Goal: Information Seeking & Learning: Compare options

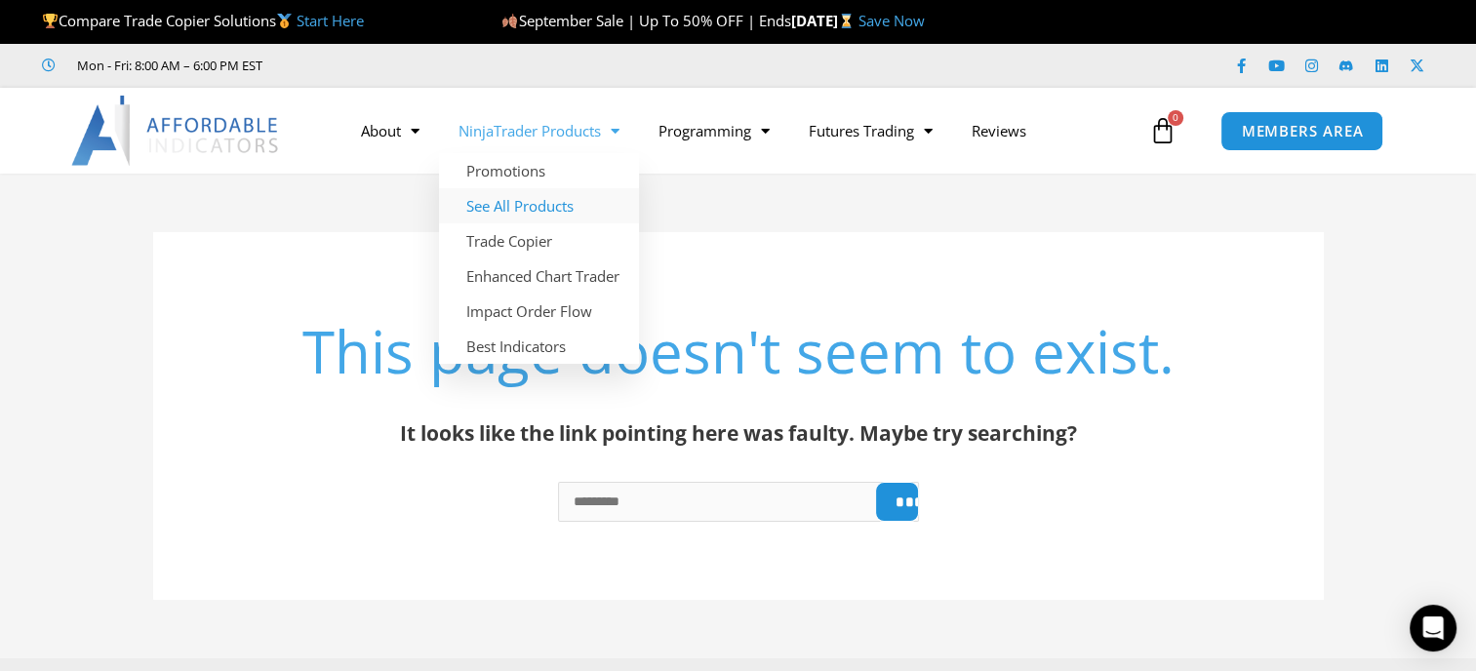
click at [557, 205] on link "See All Products" at bounding box center [539, 205] width 200 height 35
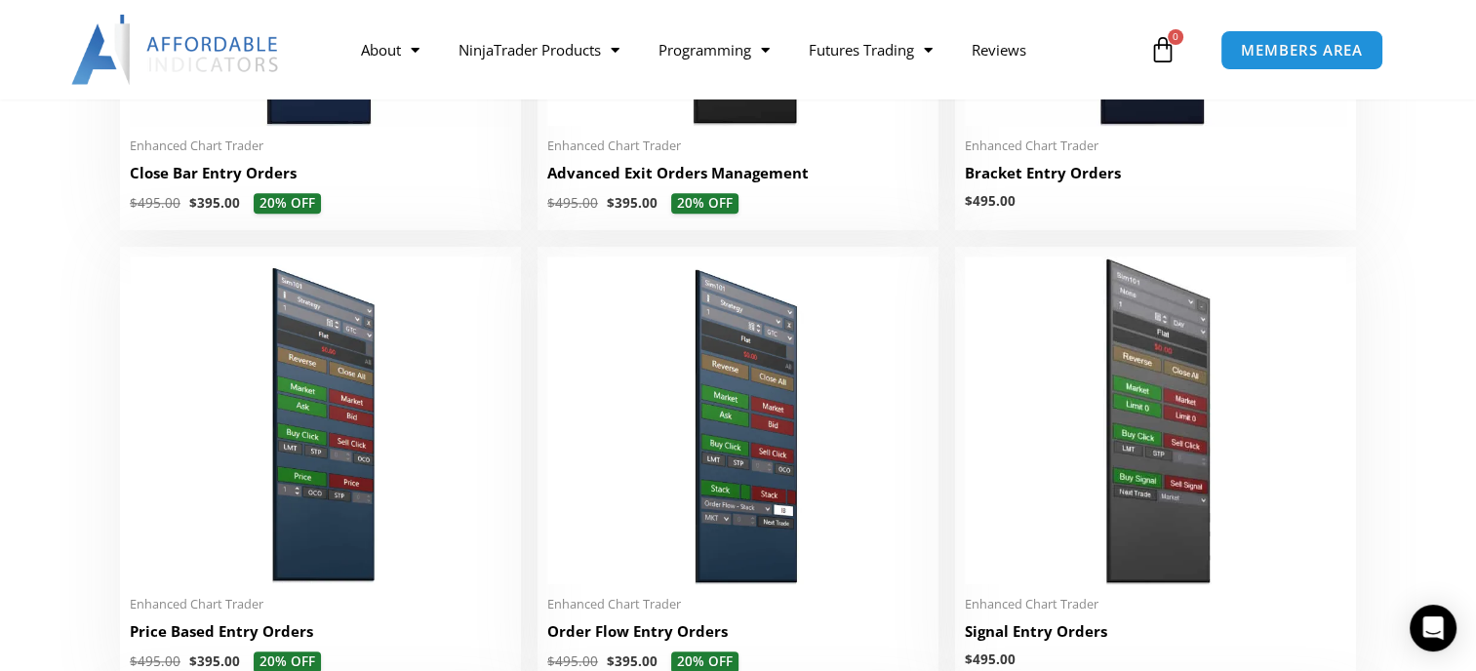
scroll to position [1756, 0]
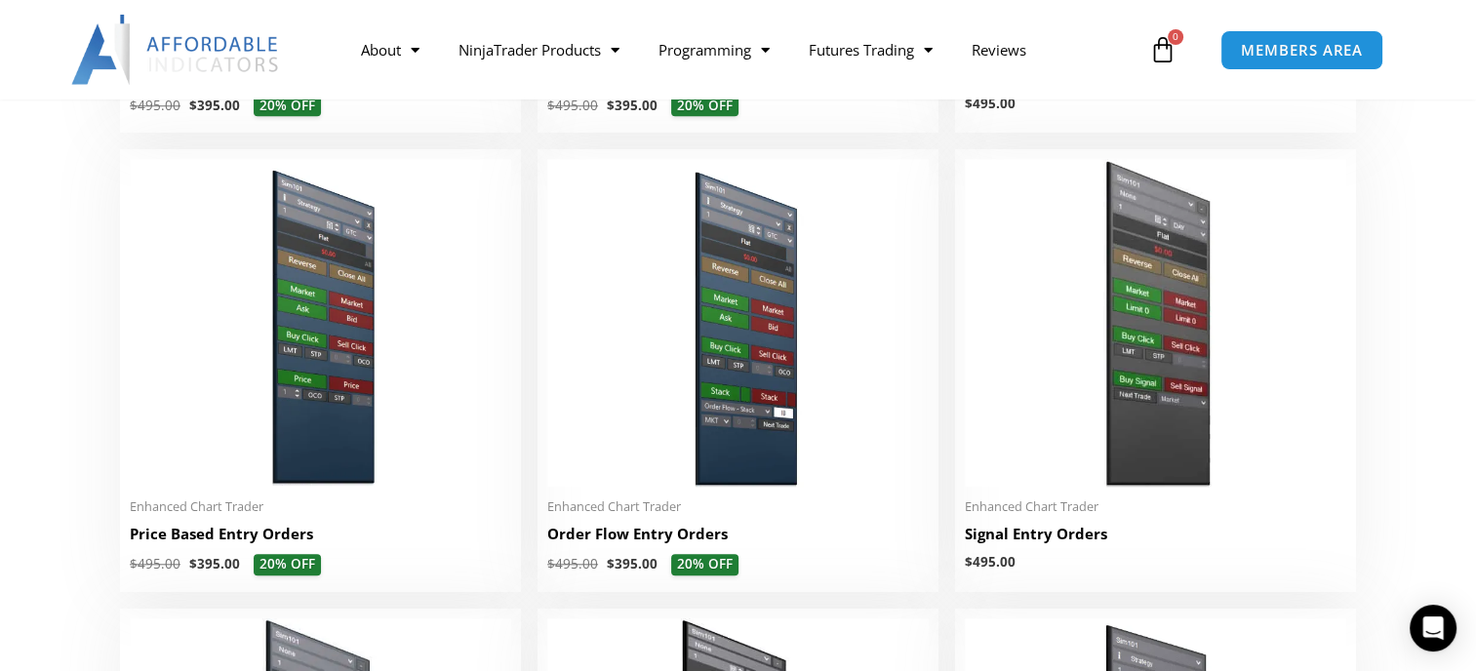
click at [743, 275] on img at bounding box center [737, 323] width 381 height 328
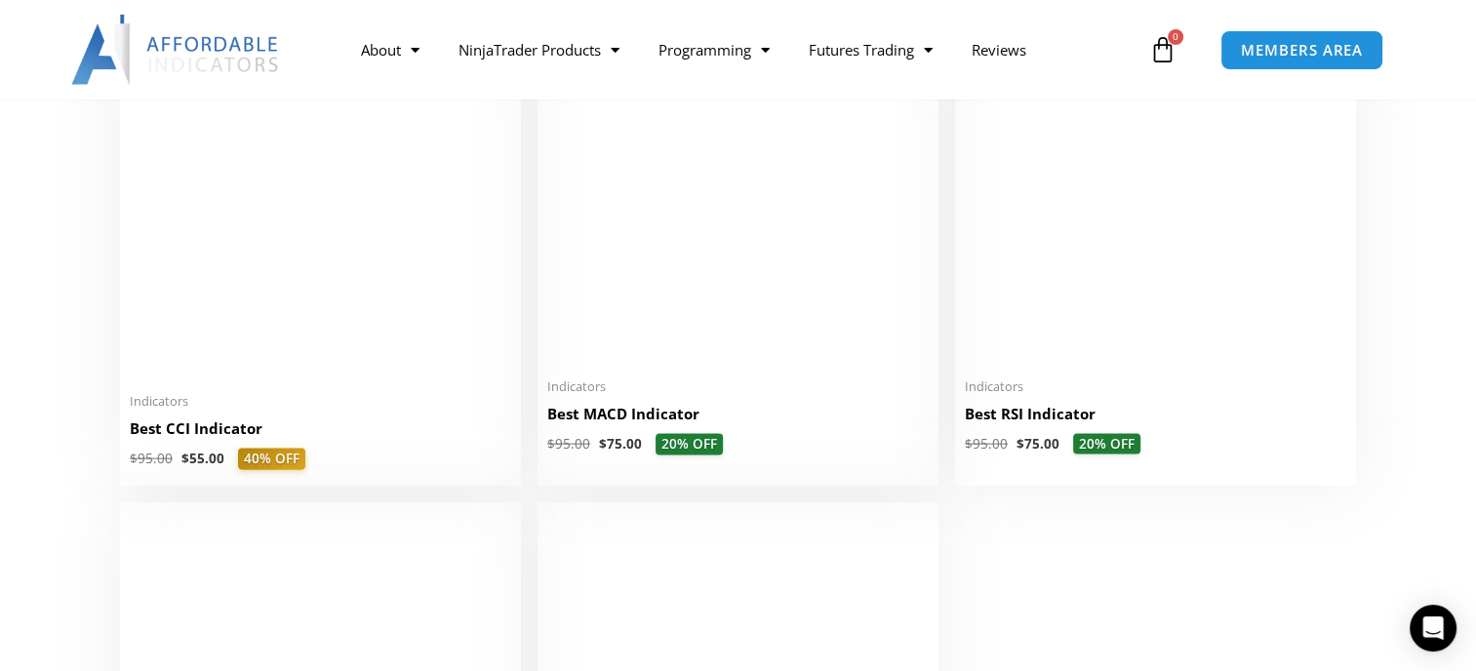
scroll to position [4194, 0]
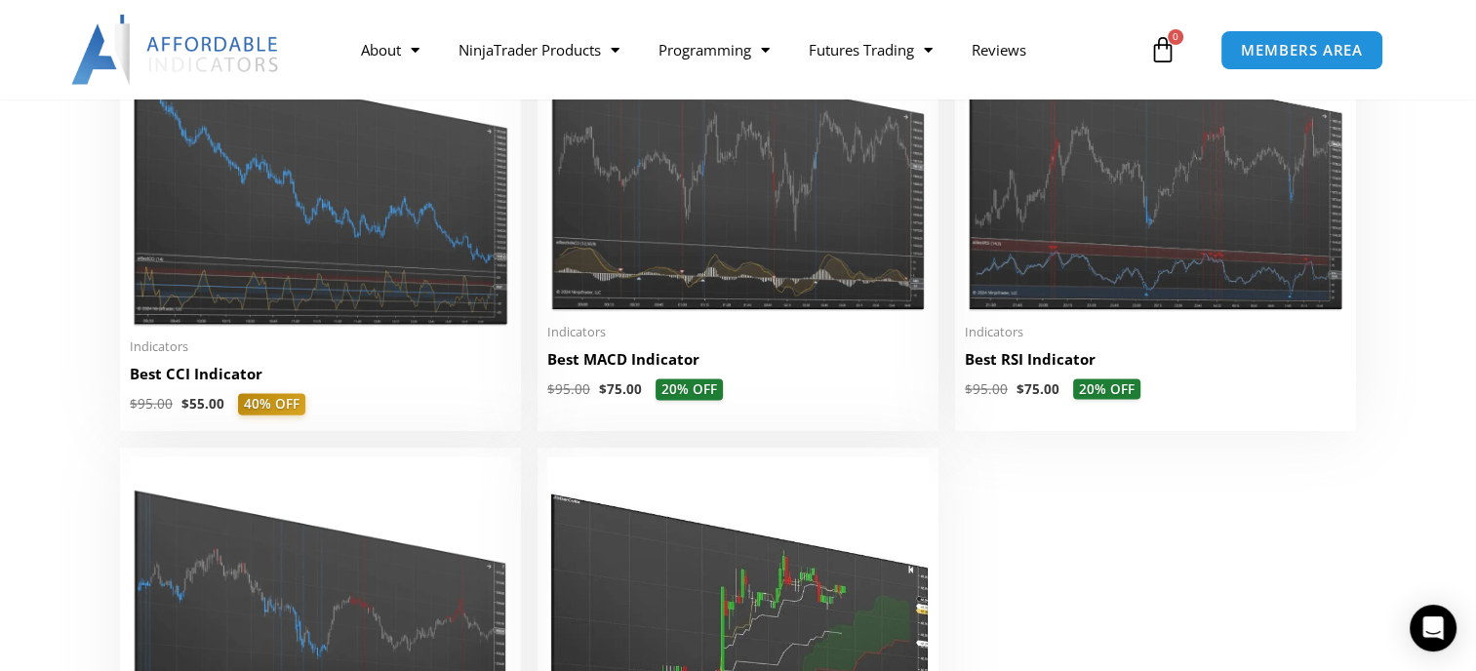
click at [181, 384] on h2 "Best CCI Indicator" at bounding box center [320, 374] width 381 height 20
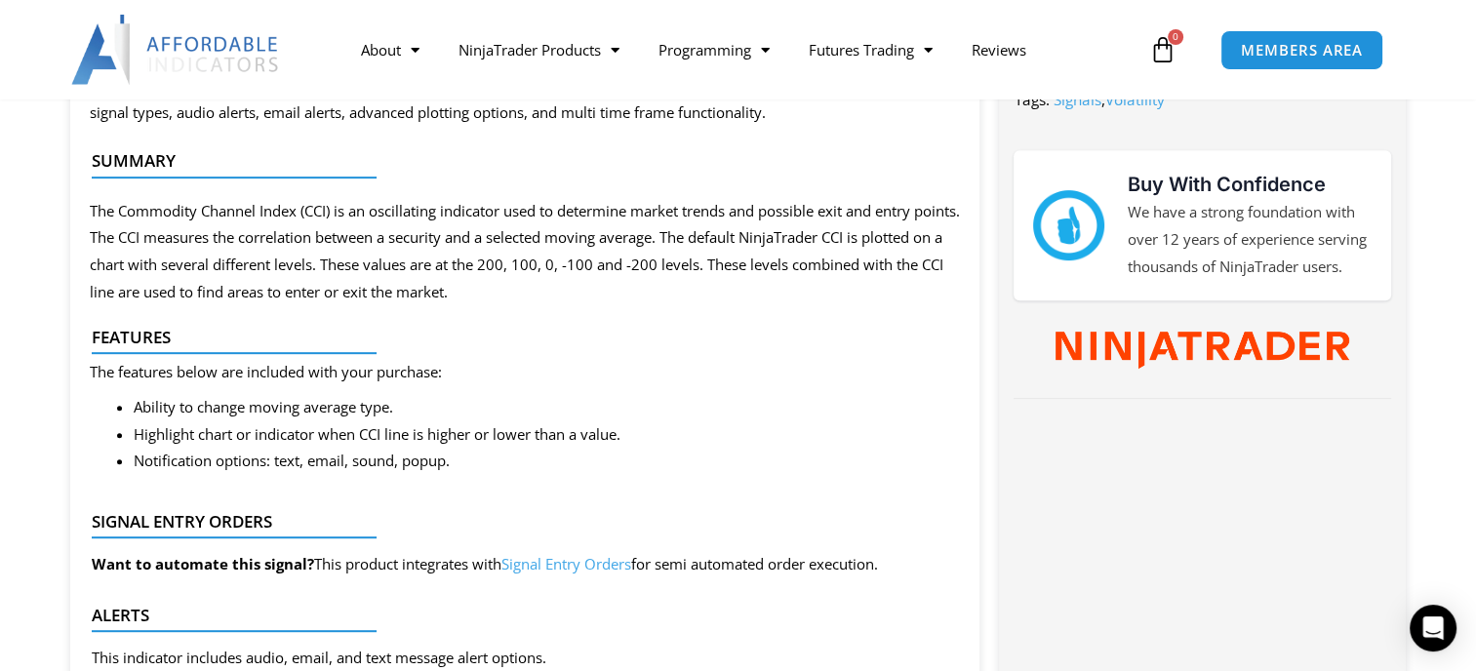
scroll to position [975, 0]
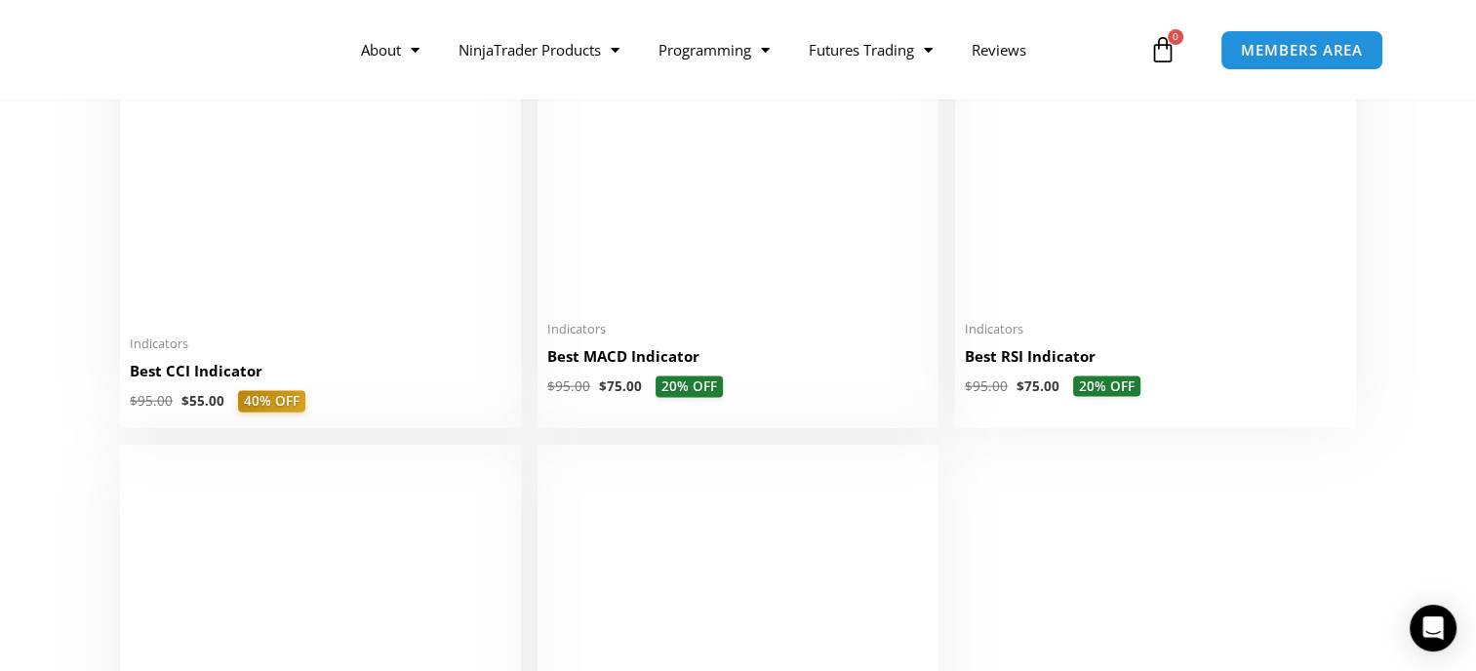
scroll to position [4194, 0]
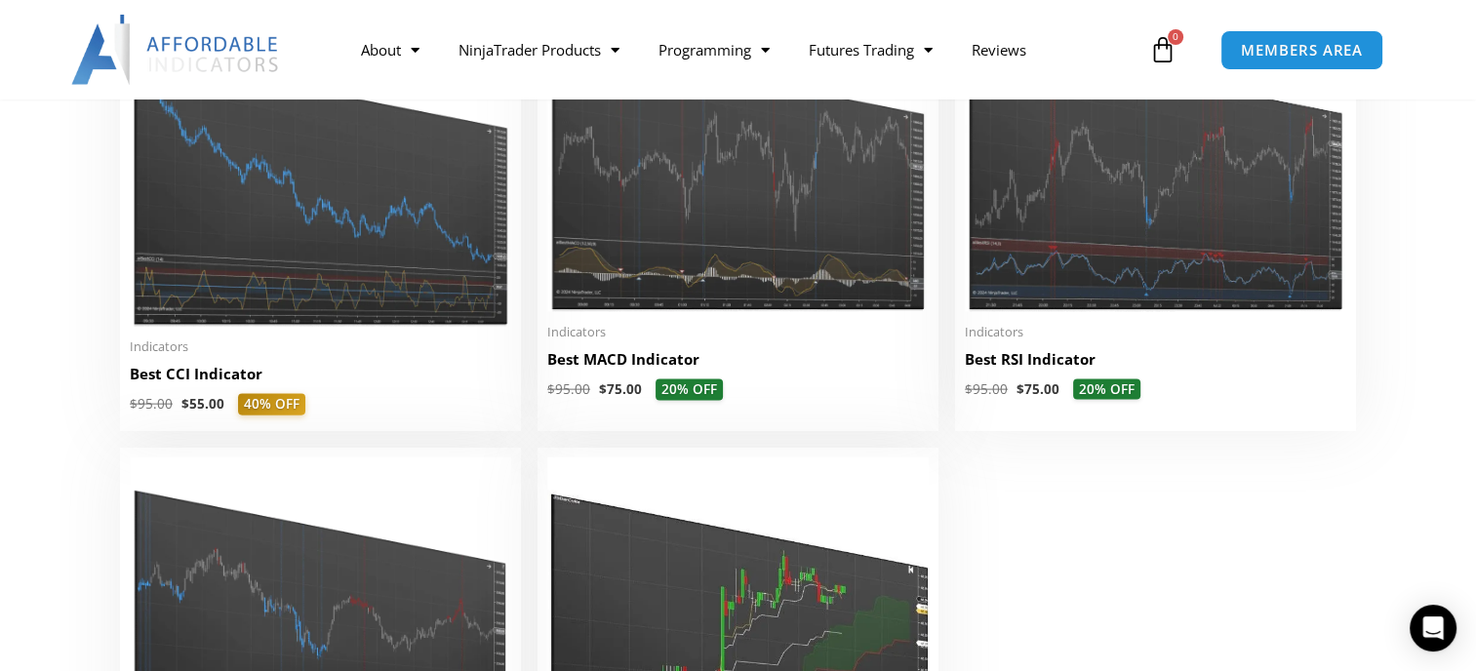
click at [1087, 311] on img at bounding box center [1155, 158] width 381 height 305
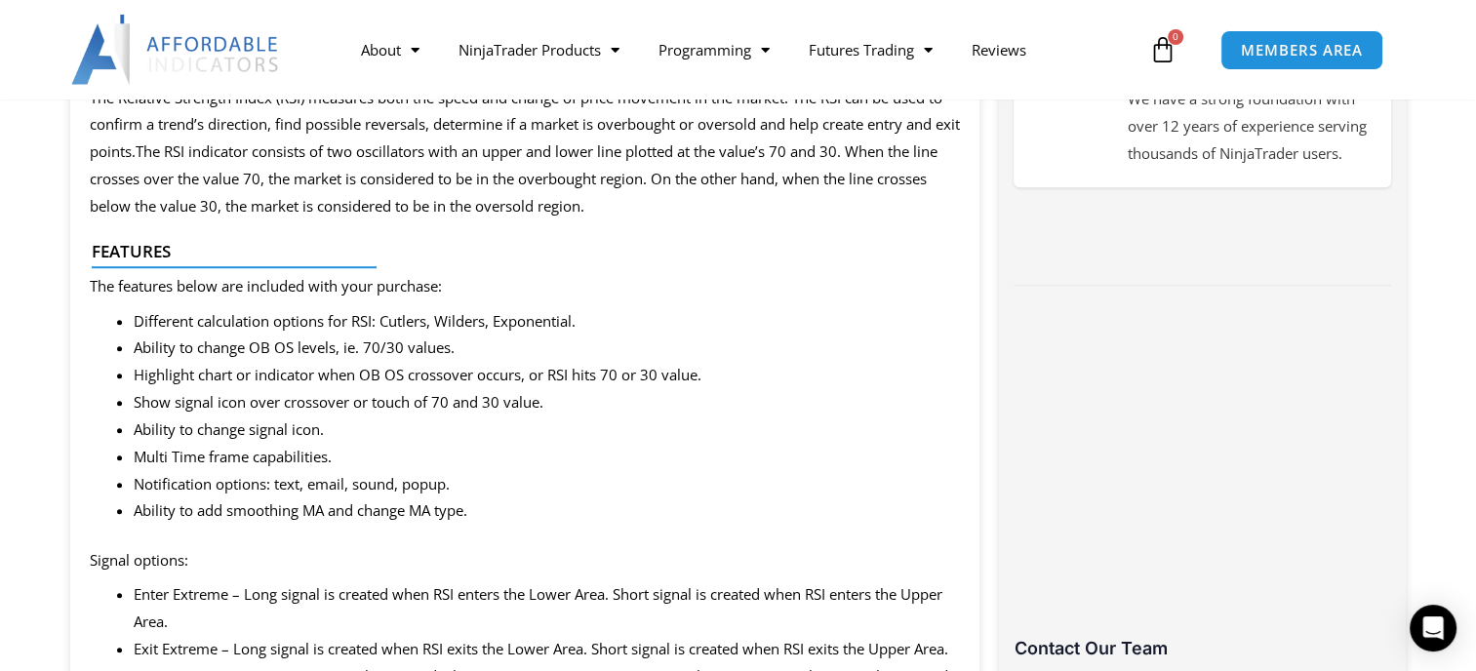
scroll to position [975, 0]
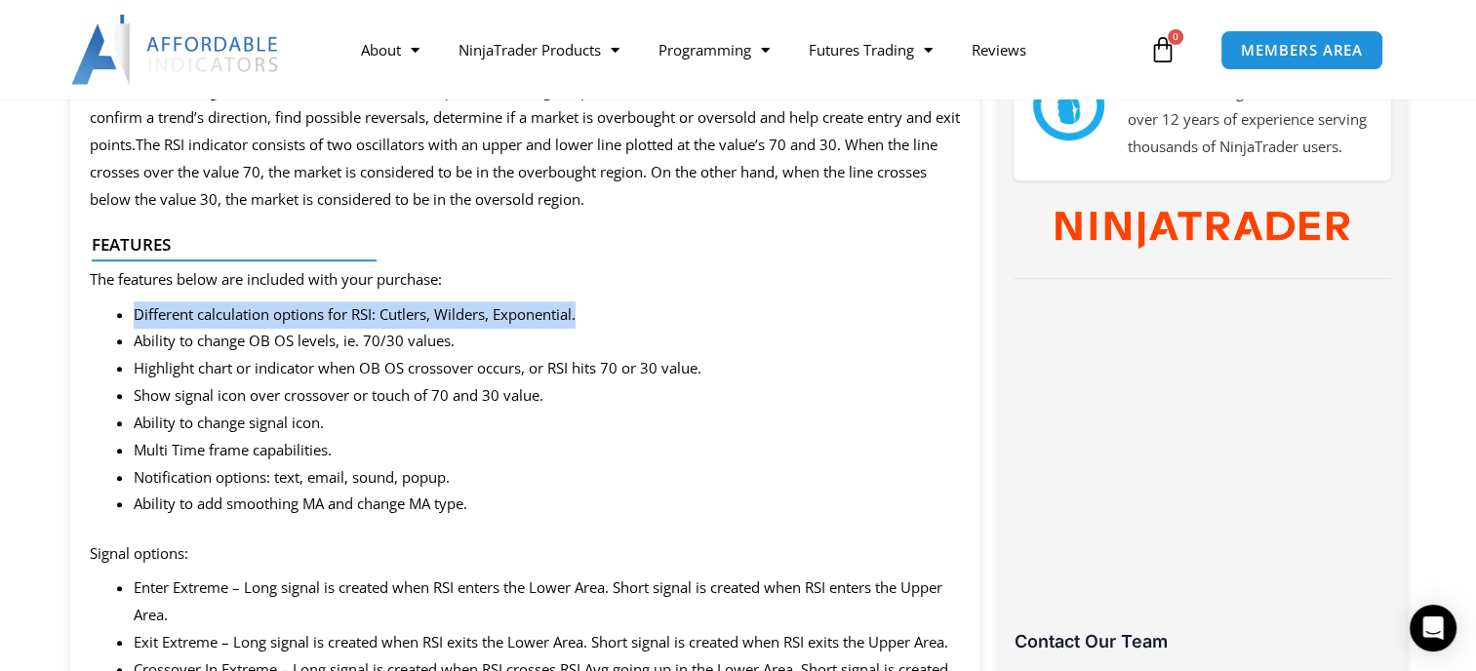
drag, startPoint x: 126, startPoint y: 320, endPoint x: 587, endPoint y: 325, distance: 461.4
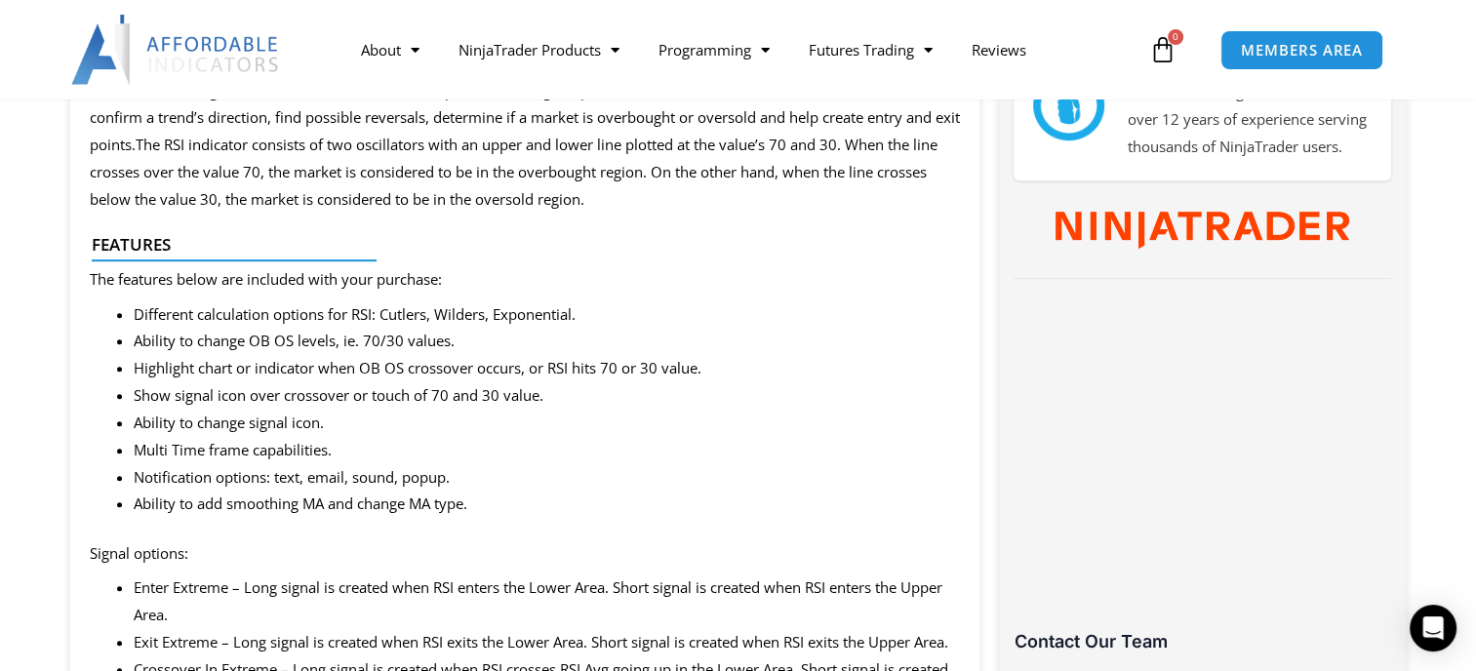
click at [208, 368] on span "Highlight chart or indicator when OB OS crossover occurs, or RSI hits 70 or 30 …" at bounding box center [418, 368] width 568 height 20
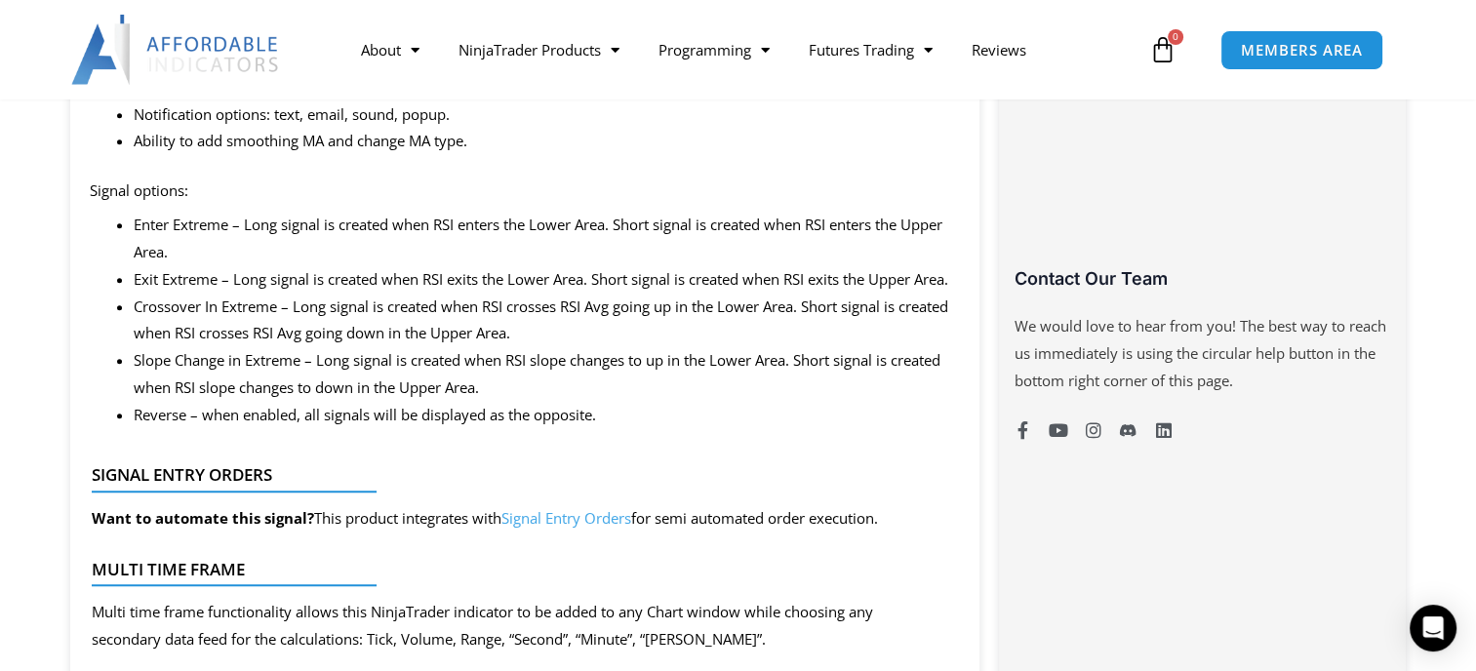
scroll to position [1366, 0]
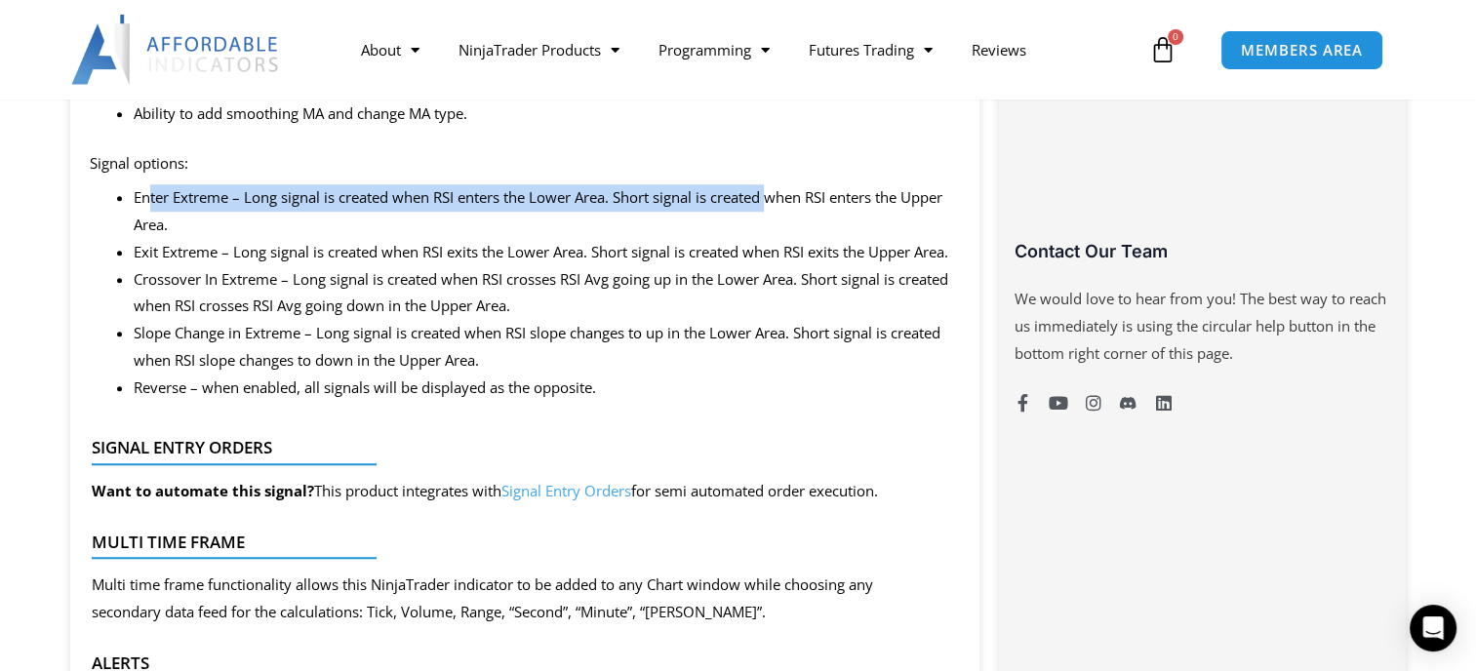
drag, startPoint x: 148, startPoint y: 196, endPoint x: 773, endPoint y: 192, distance: 624.3
click at [773, 192] on li "Enter Extreme – Long signal is created when RSI enters the Lower Area. Short si…" at bounding box center [547, 211] width 827 height 55
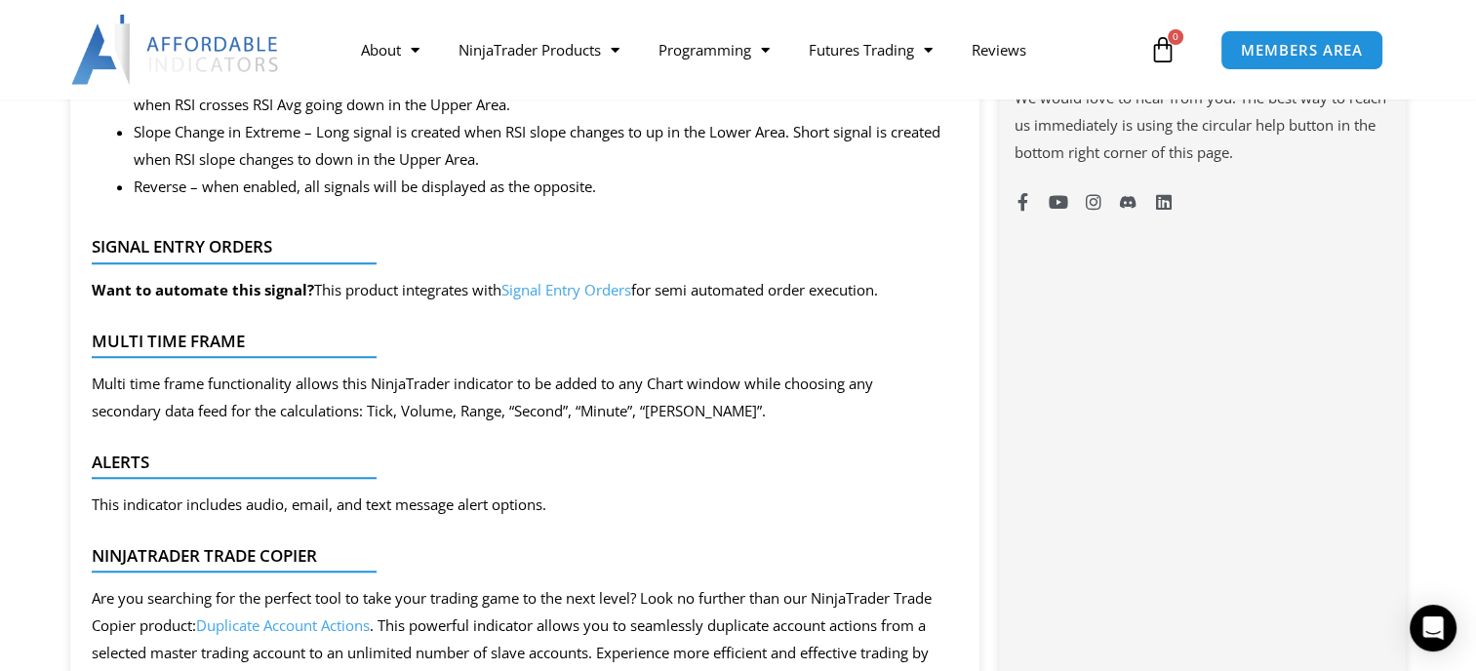
scroll to position [1658, 0]
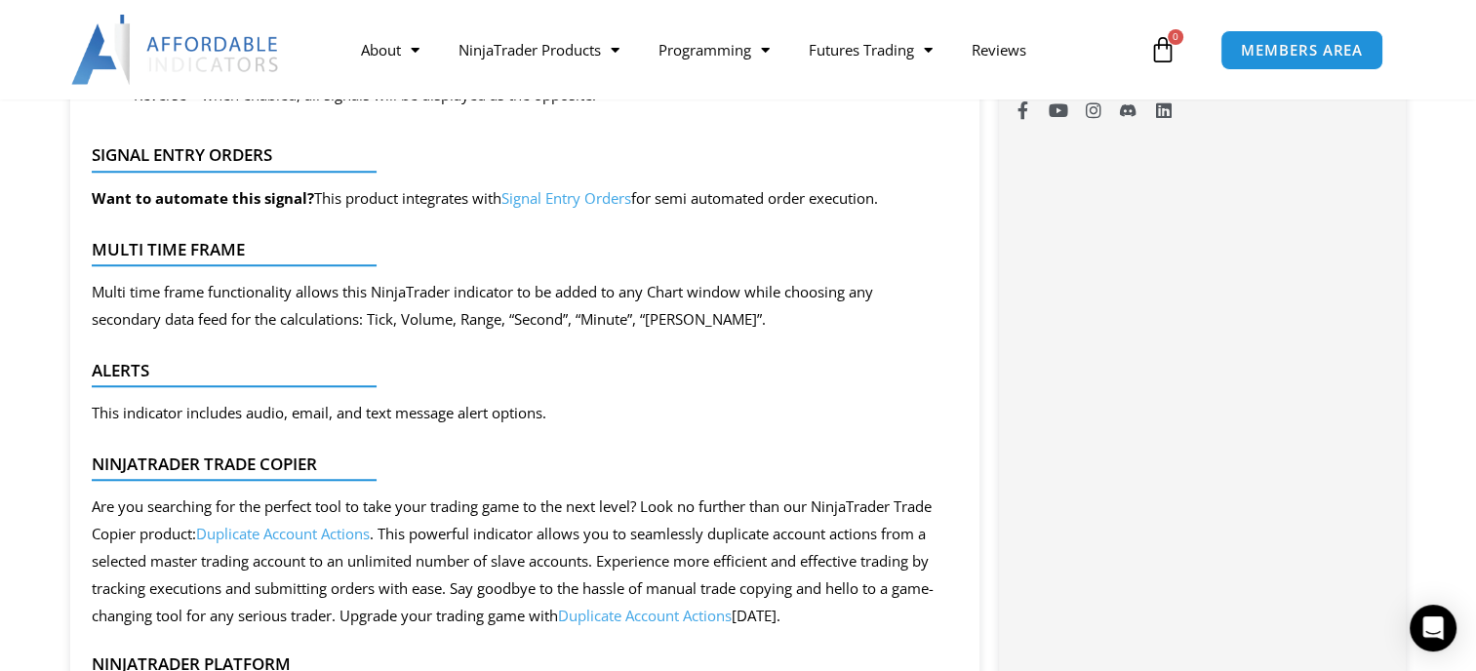
click at [561, 208] on link "Signal Entry Orders" at bounding box center [566, 198] width 130 height 20
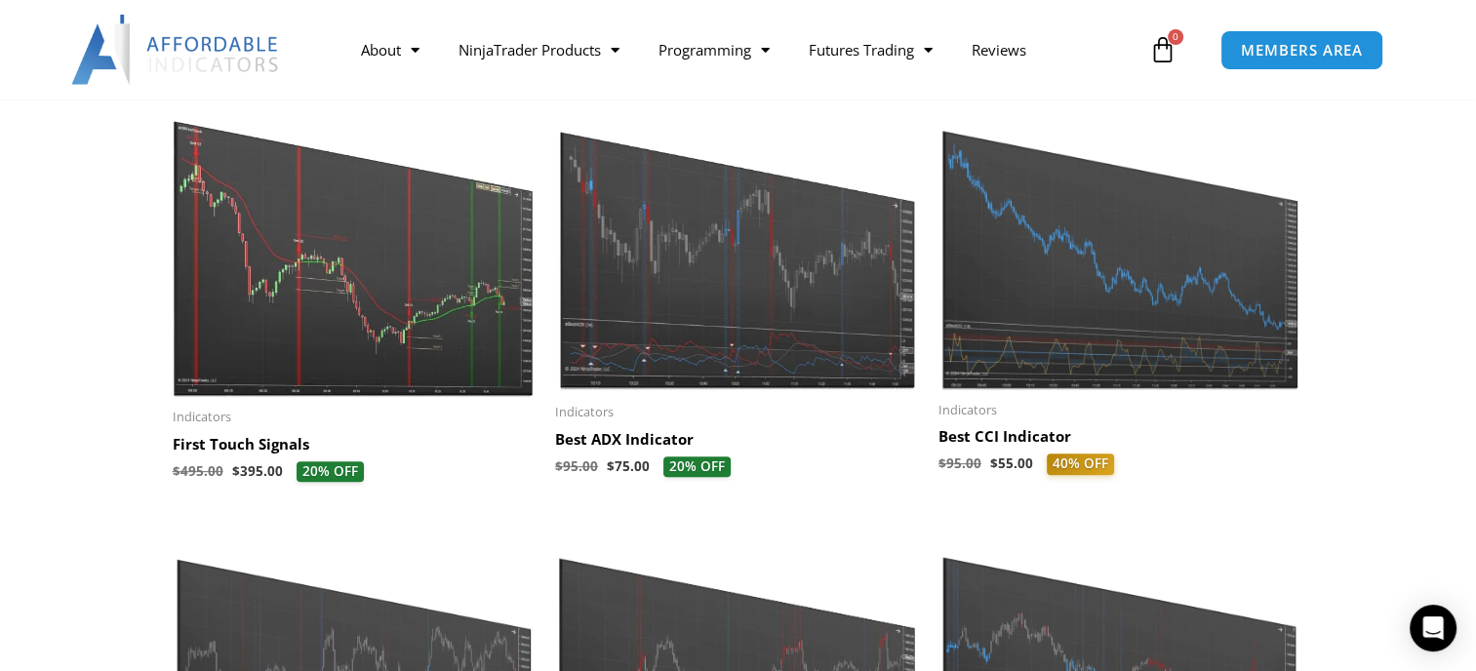
scroll to position [499, 0]
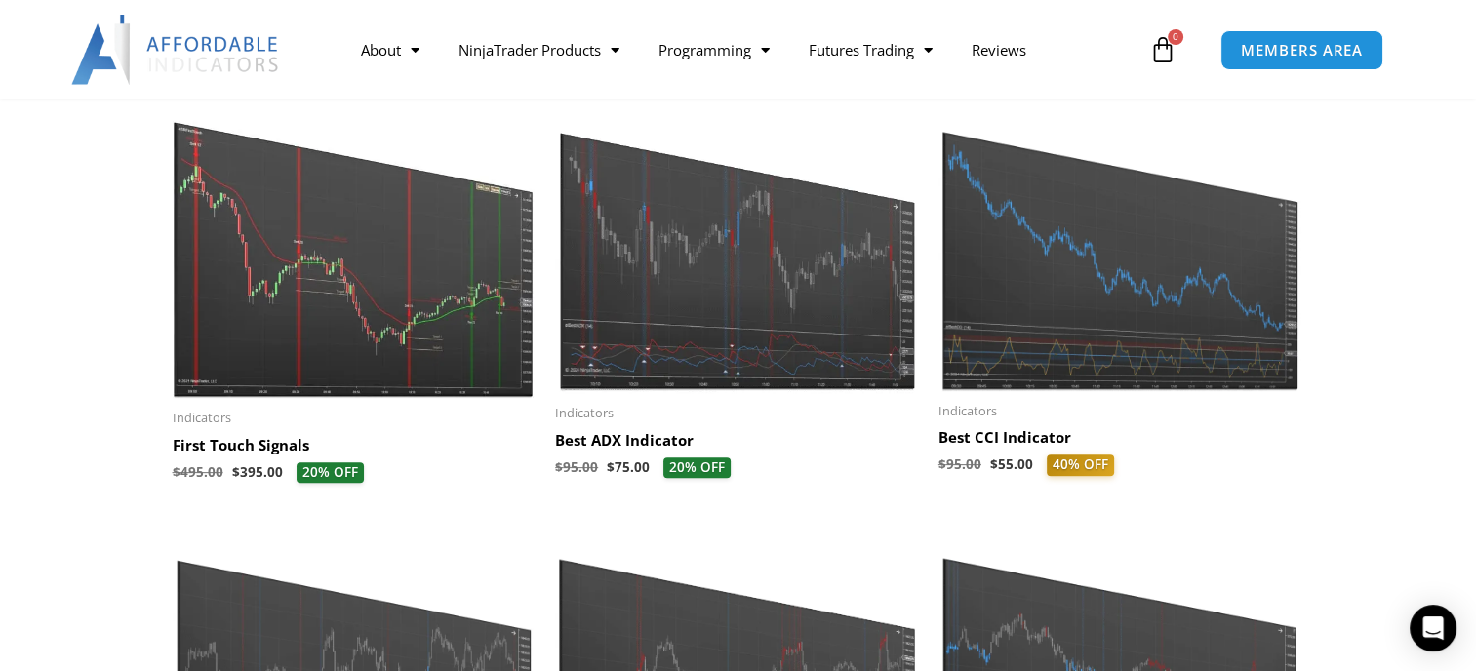
click at [300, 375] on img at bounding box center [355, 241] width 364 height 312
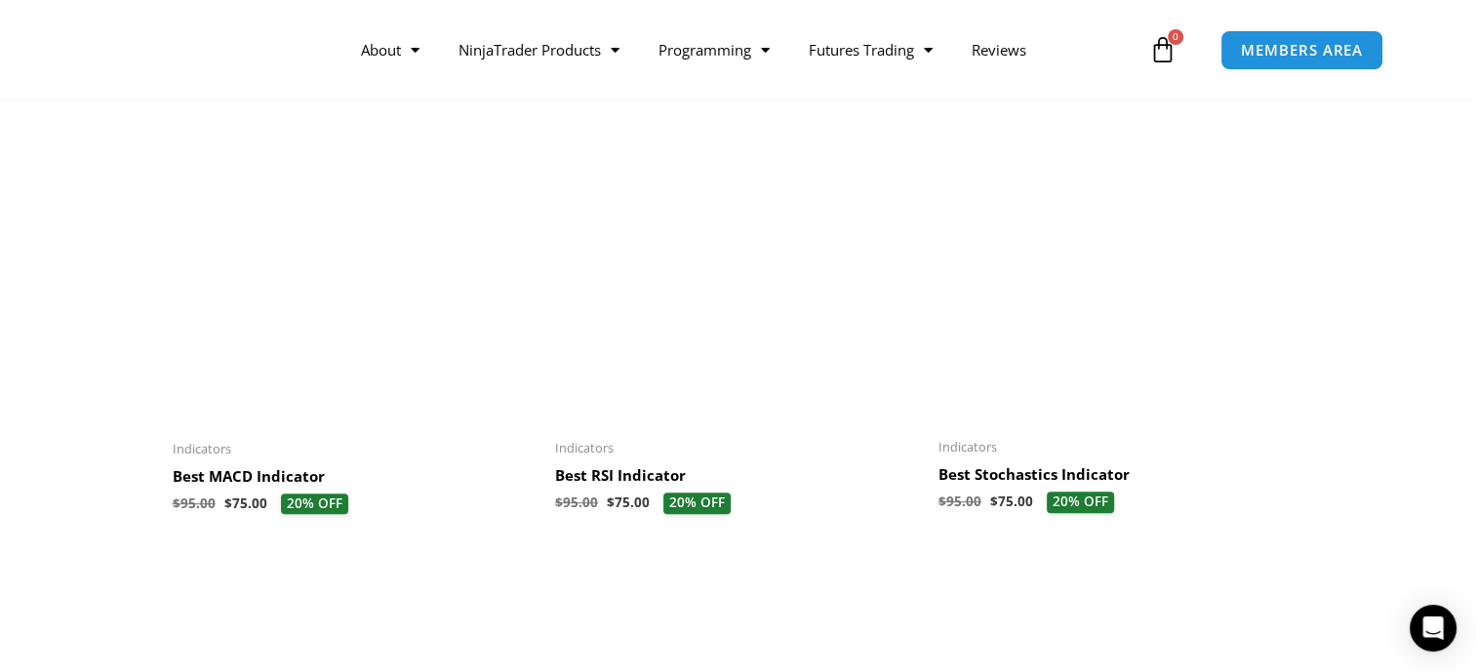
scroll to position [890, 0]
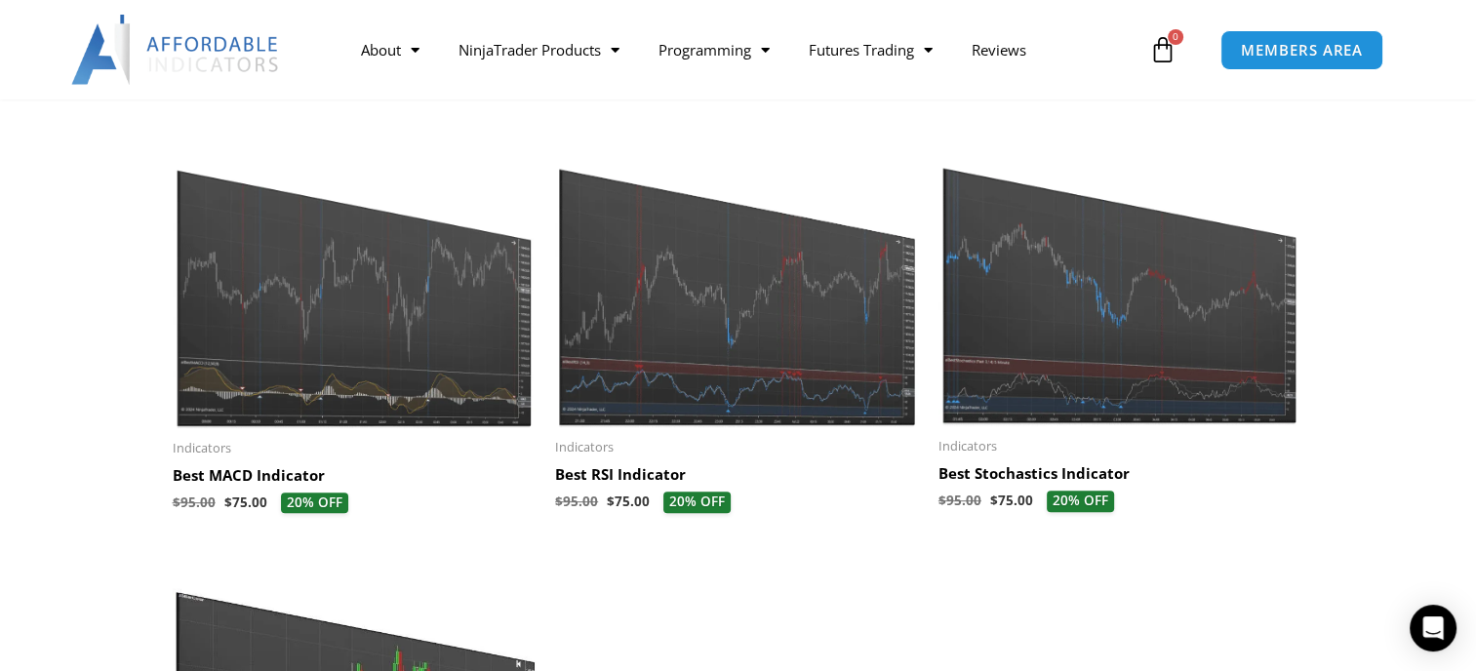
click at [732, 428] on img at bounding box center [737, 283] width 364 height 292
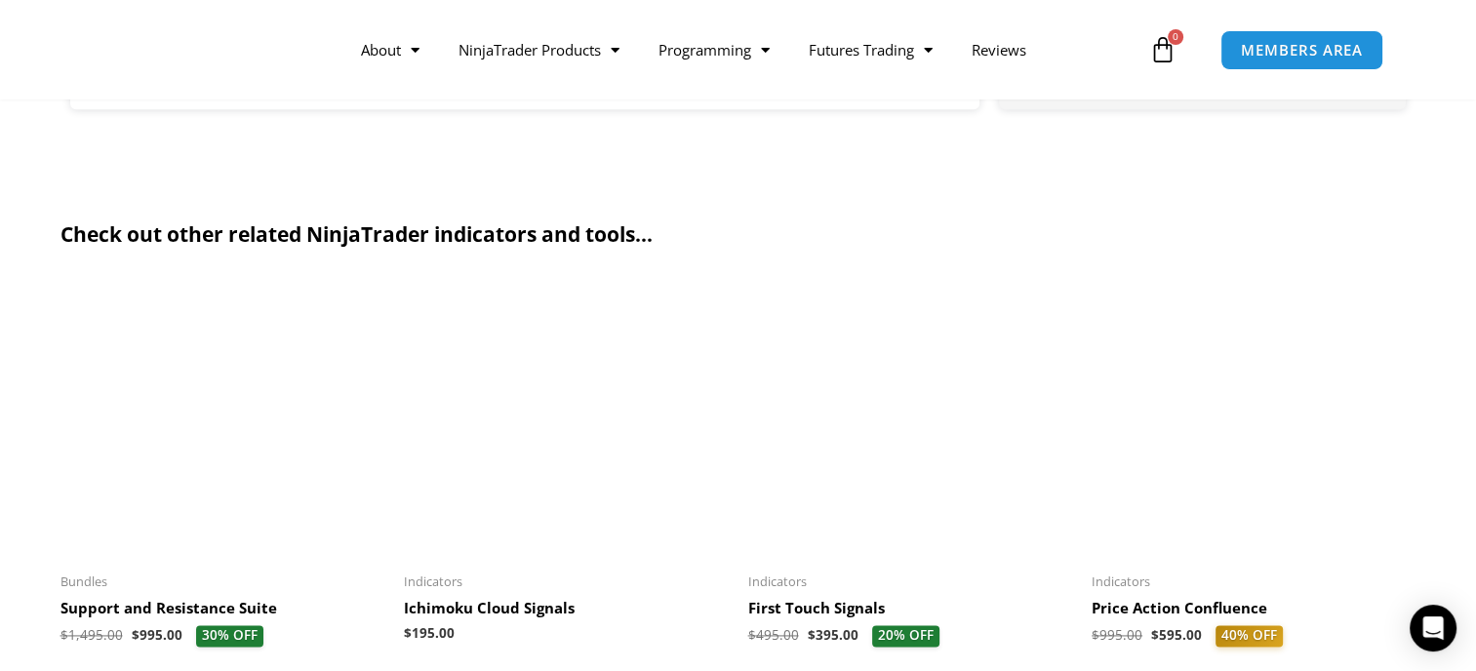
scroll to position [2638, 0]
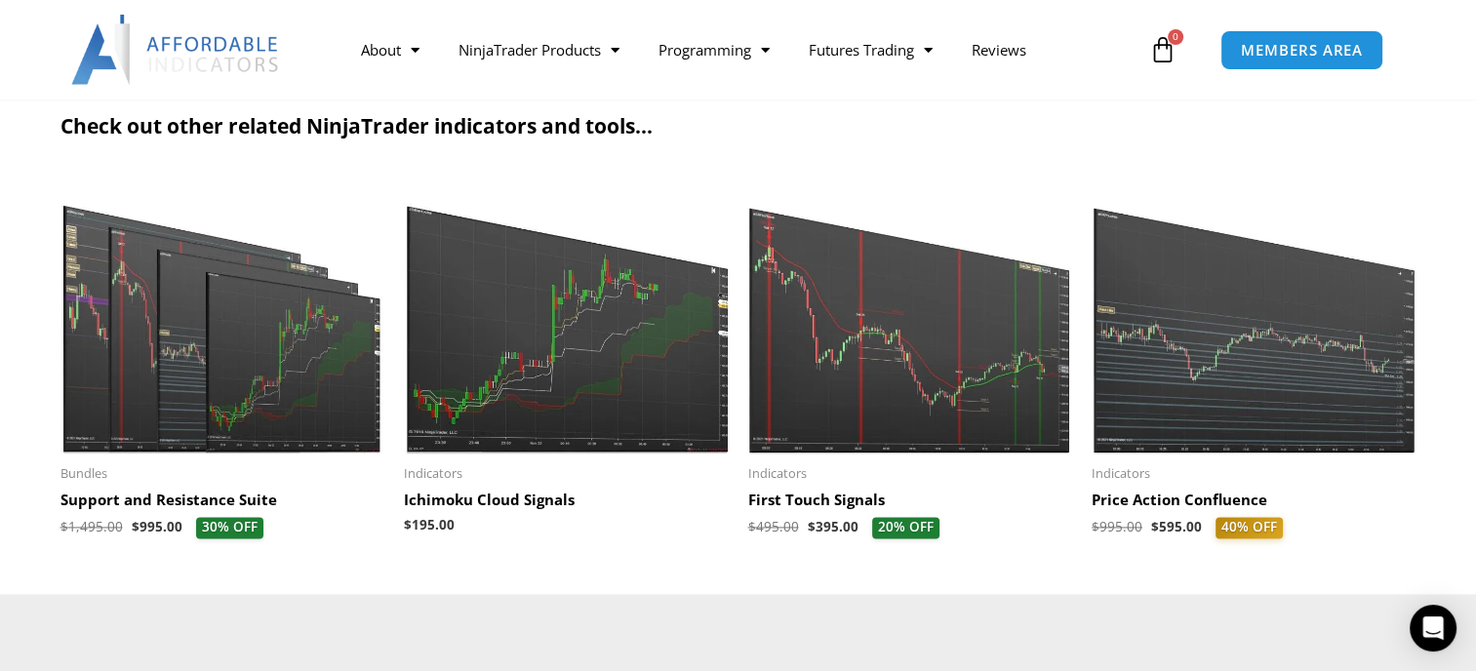
click at [780, 510] on h2 "First Touch Signals" at bounding box center [910, 501] width 325 height 20
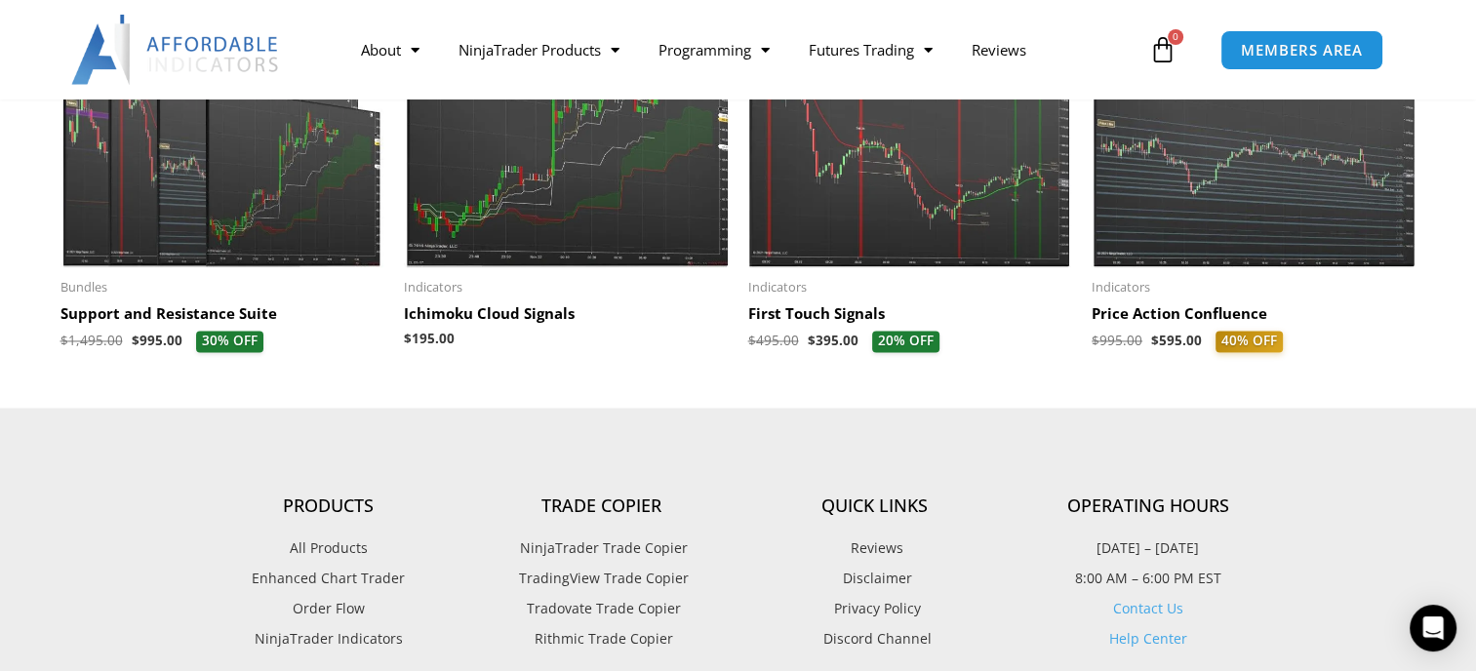
scroll to position [2834, 0]
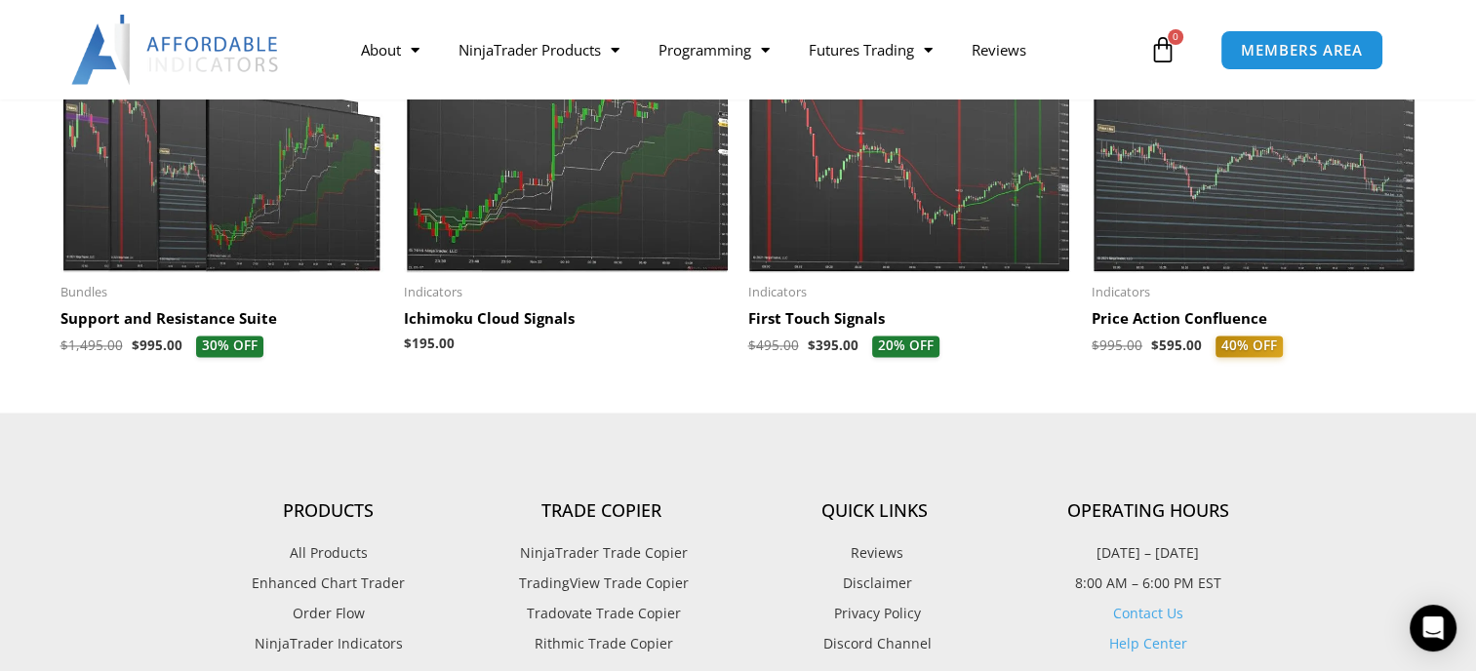
click at [86, 329] on h2 "Support and Resistance Suite" at bounding box center [222, 319] width 325 height 20
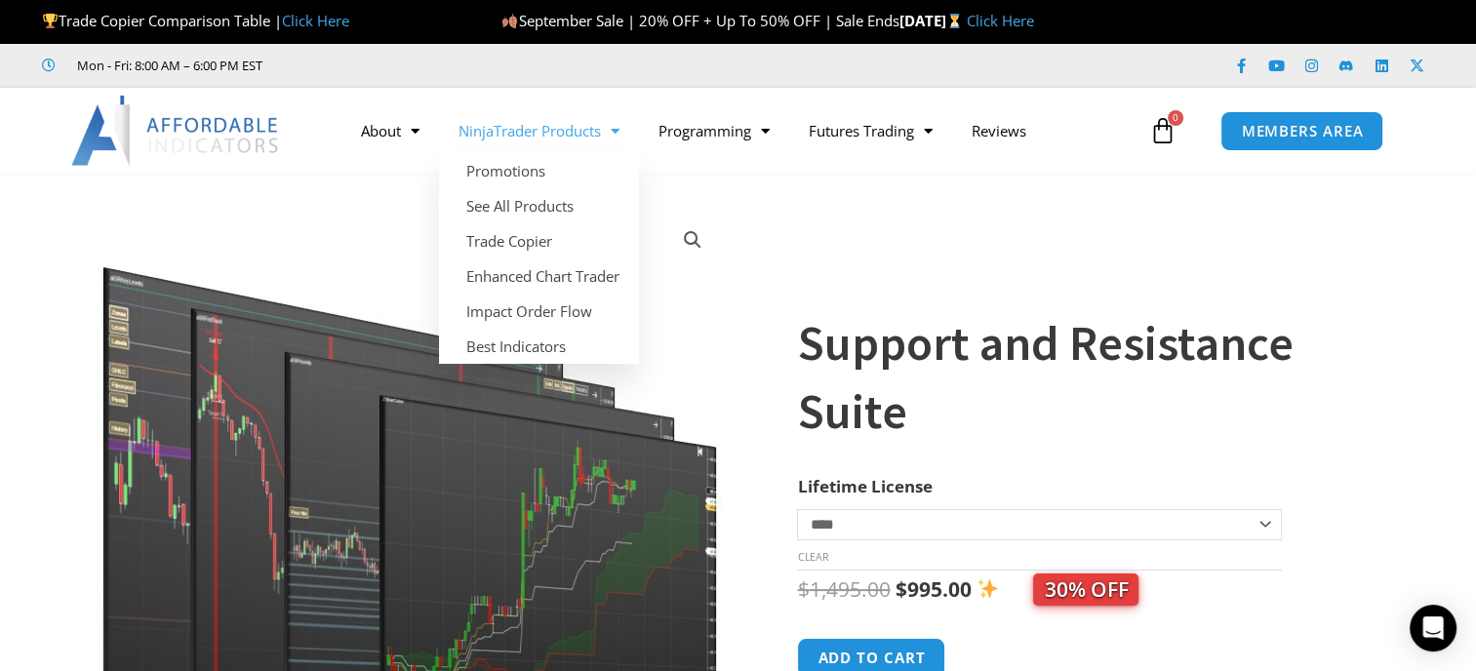
click at [611, 134] on span "Menu" at bounding box center [610, 131] width 19 height 34
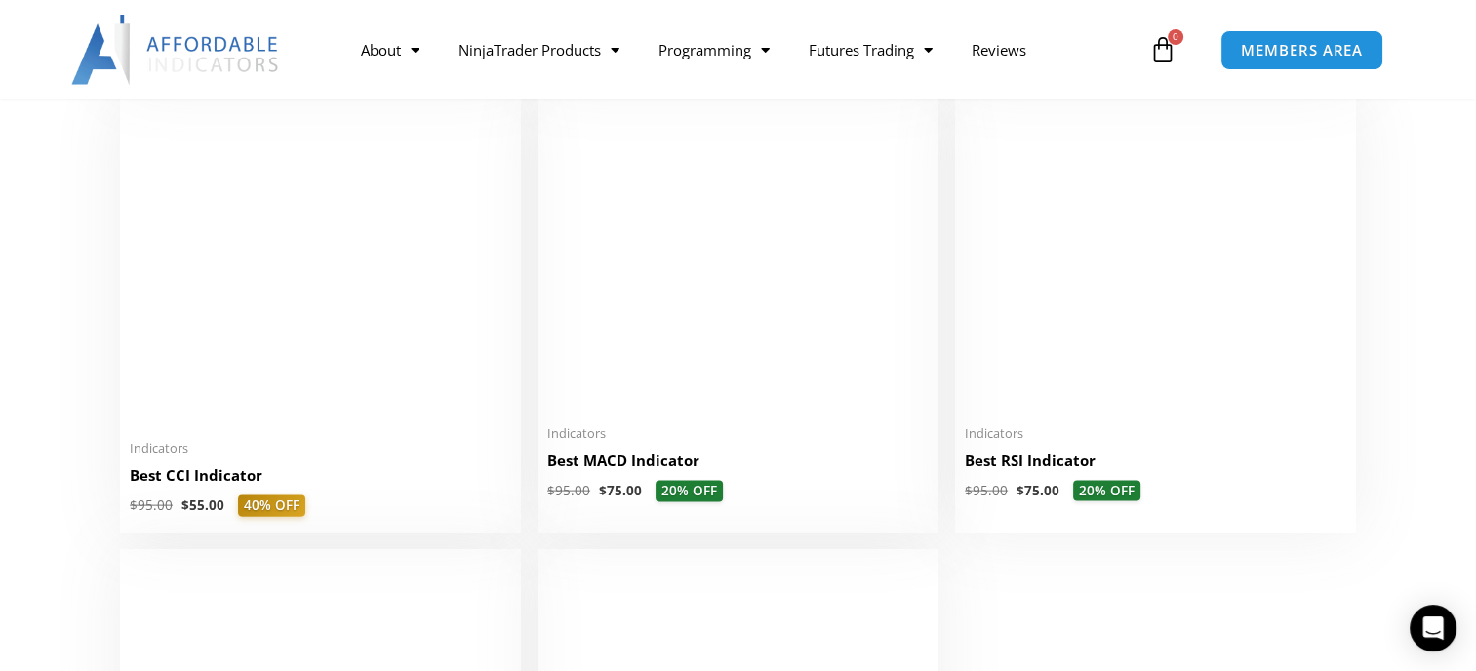
scroll to position [4097, 0]
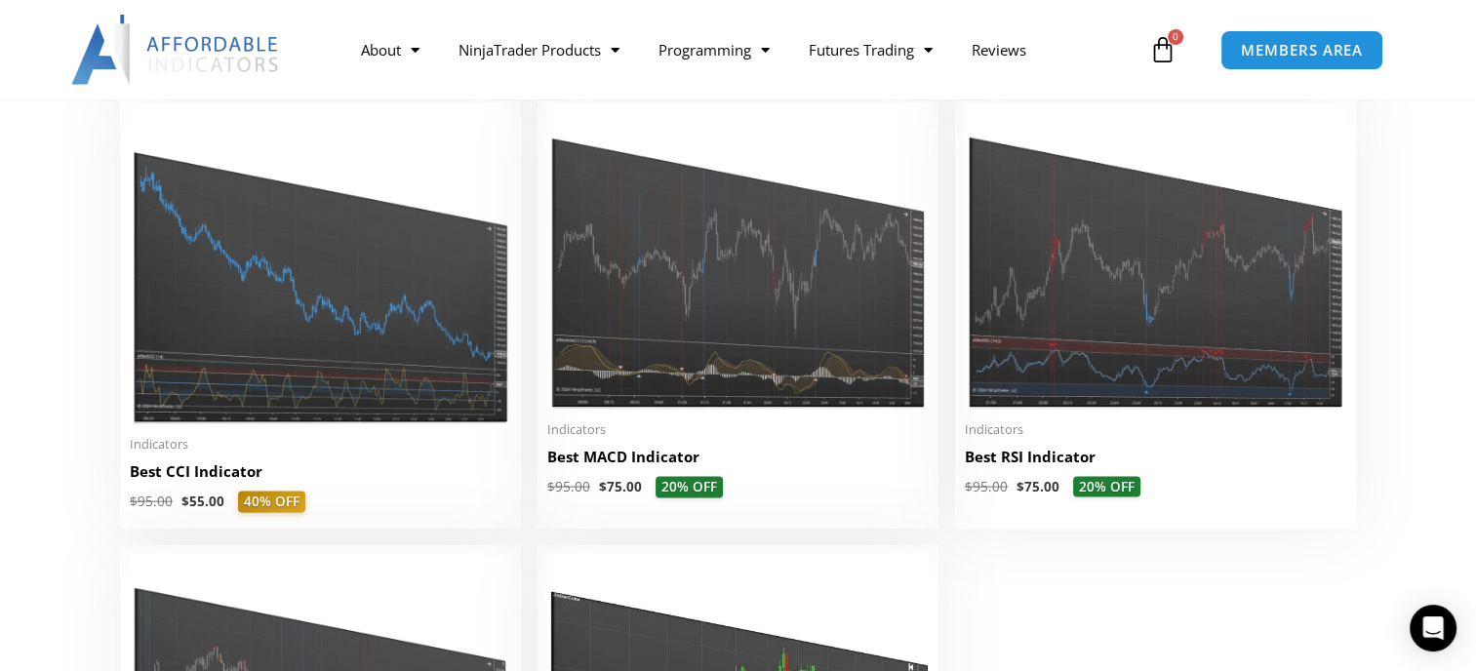
click at [638, 467] on h2 "Best MACD Indicator" at bounding box center [737, 457] width 381 height 20
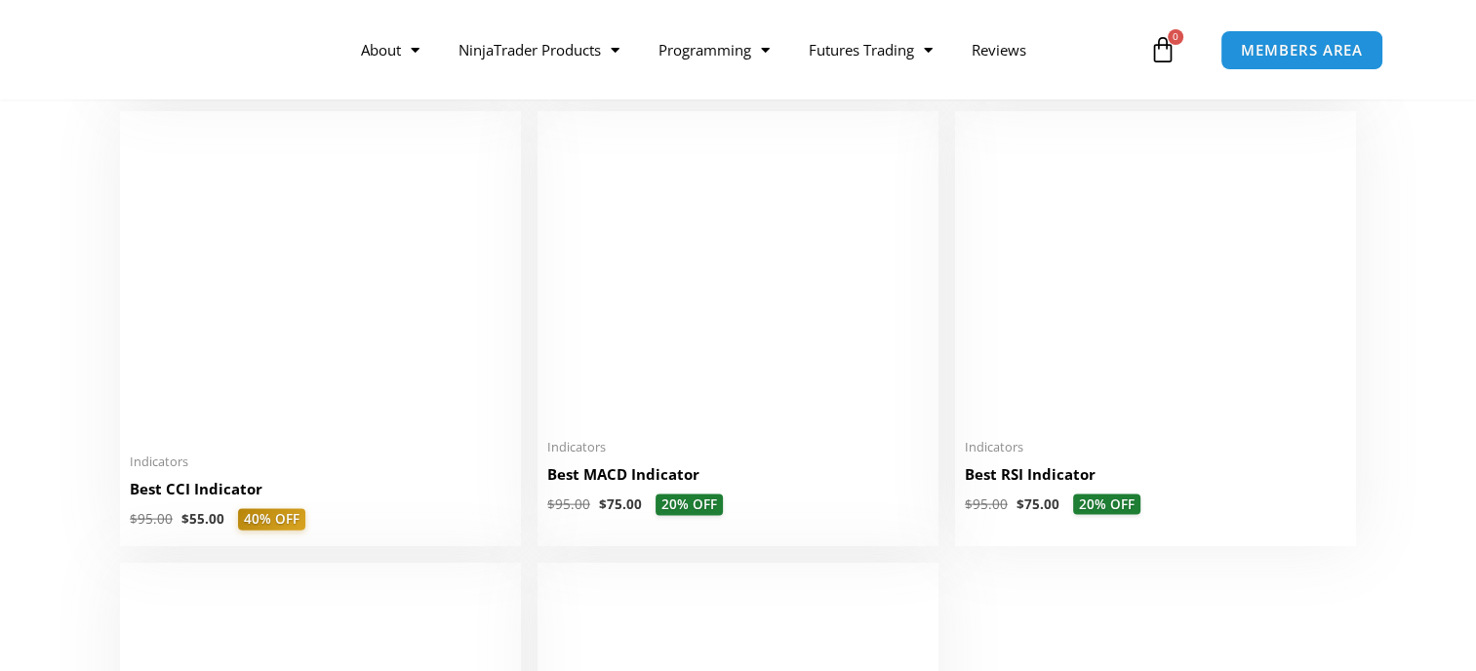
scroll to position [4097, 0]
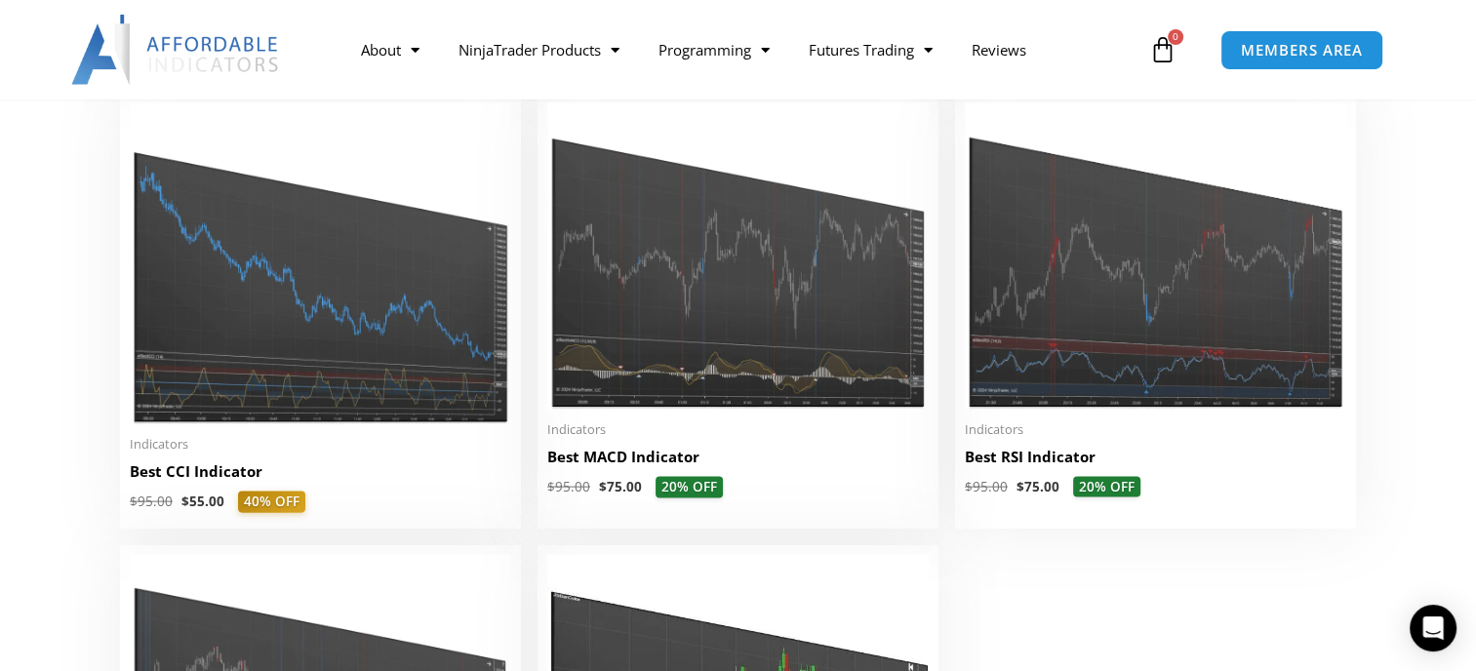
click at [1109, 409] on img at bounding box center [1155, 255] width 381 height 305
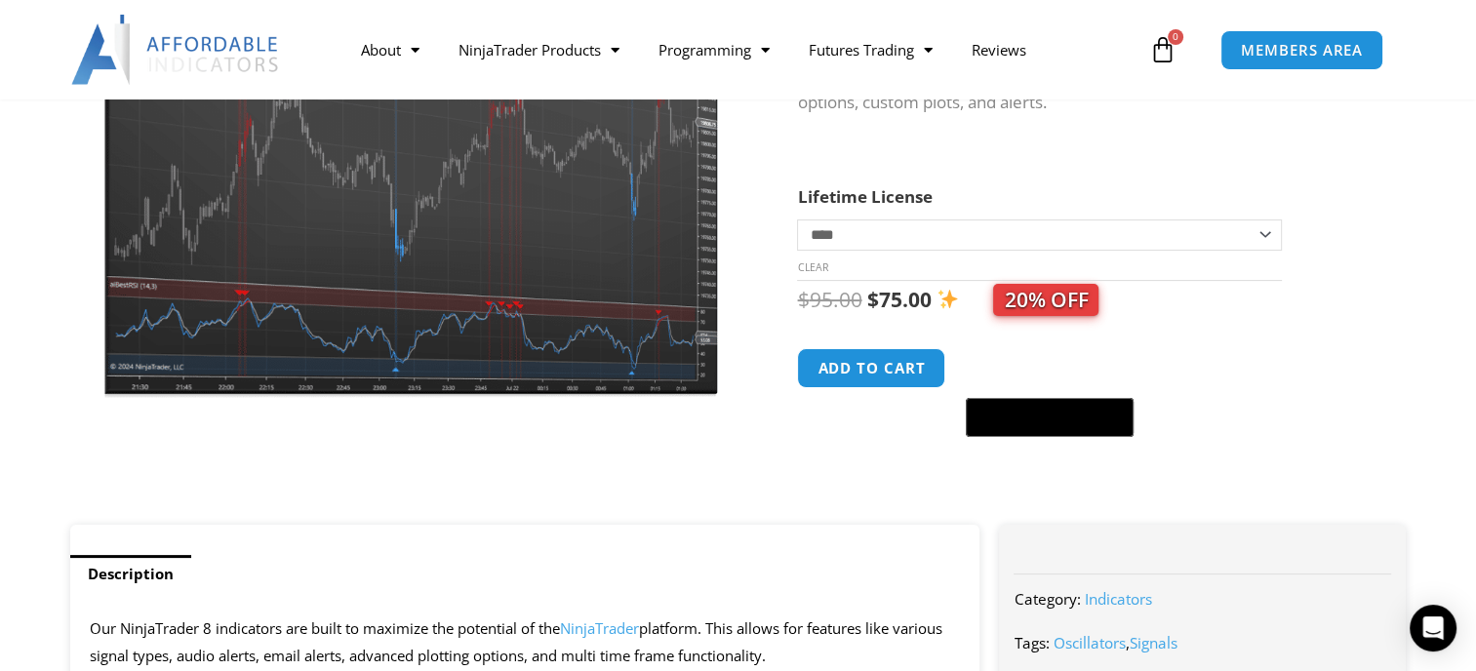
scroll to position [293, 0]
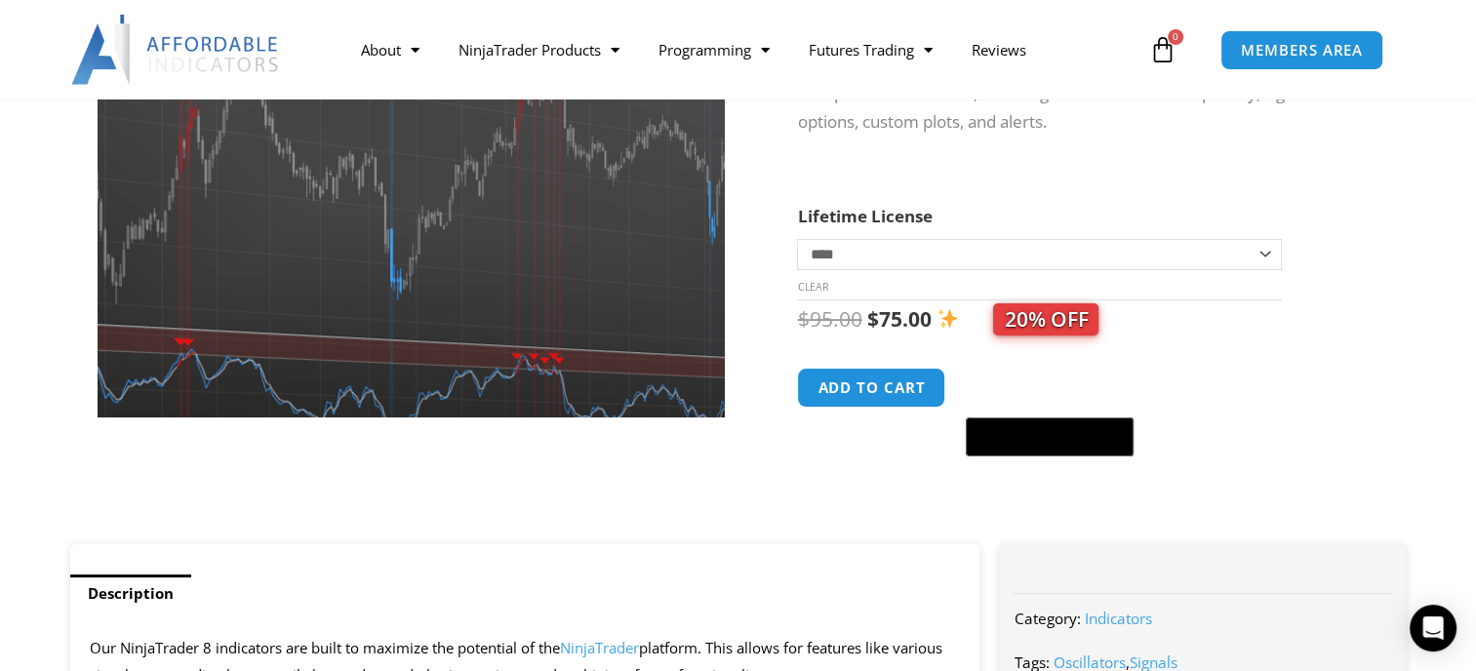
click at [410, 229] on img at bounding box center [412, 145] width 846 height 678
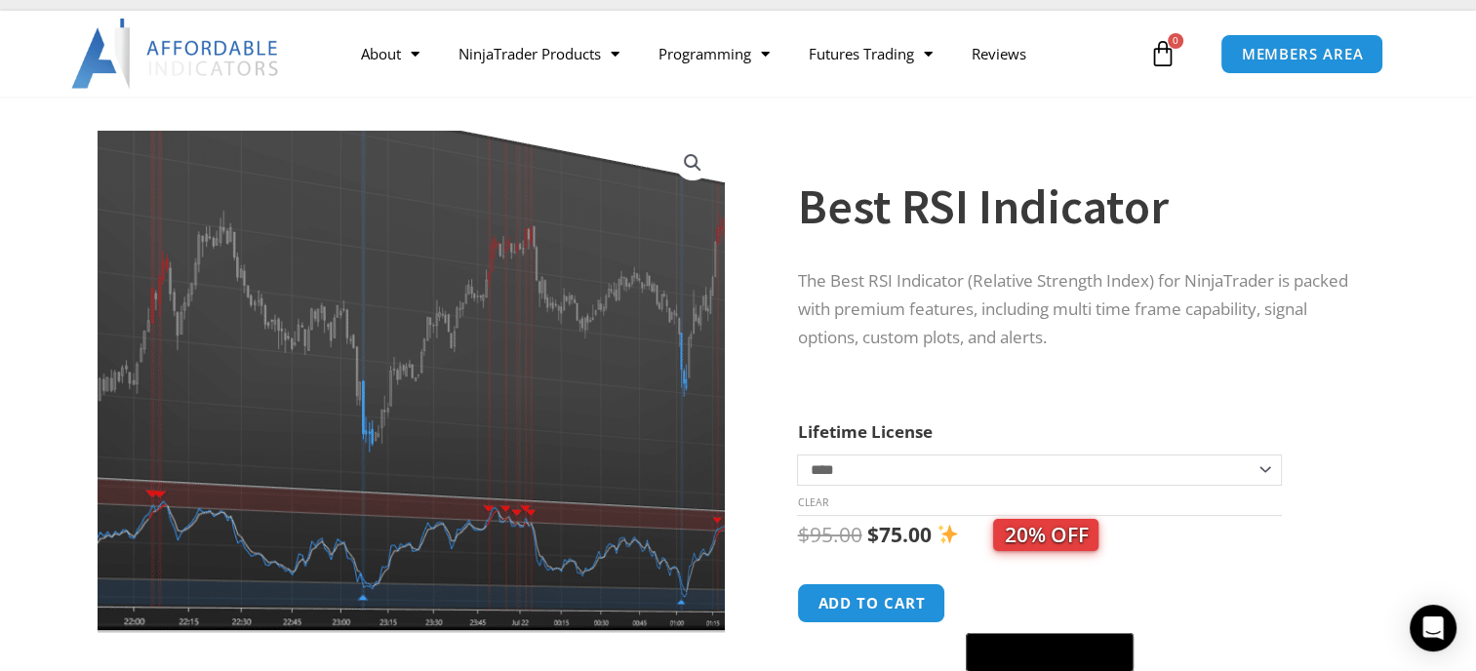
scroll to position [0, 0]
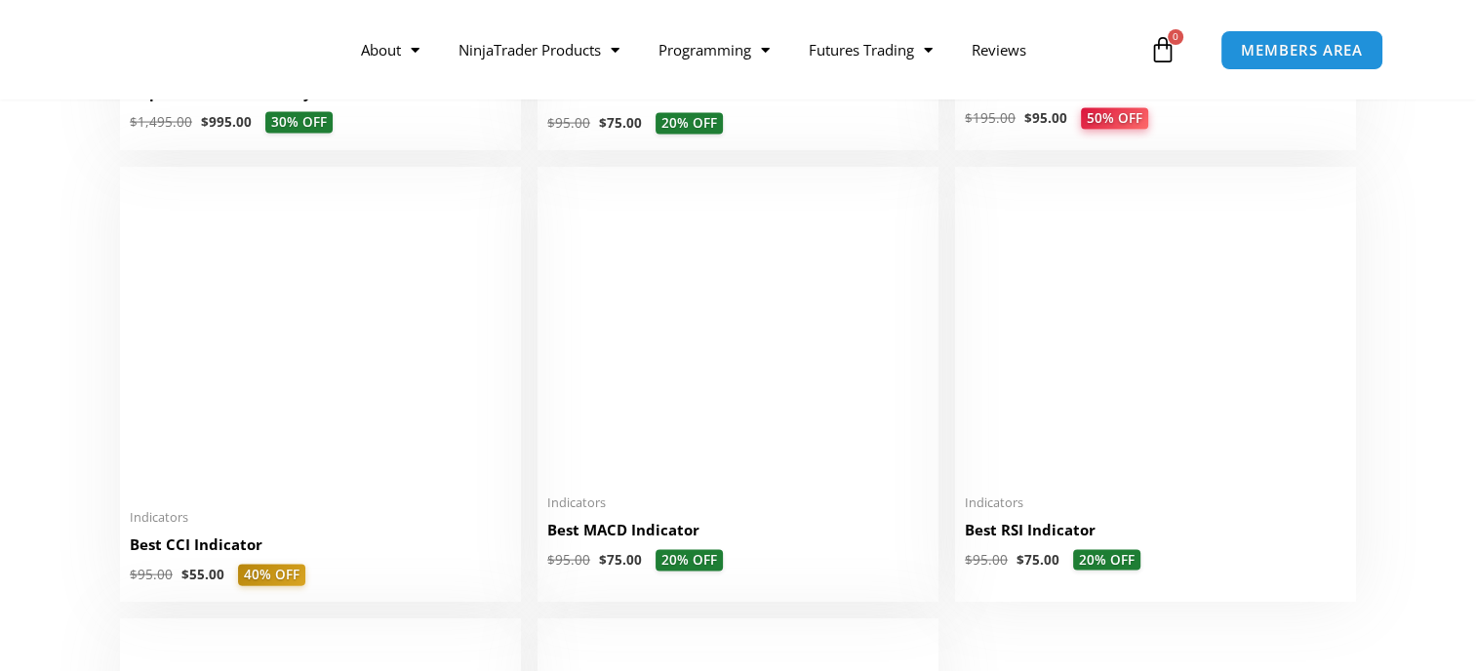
scroll to position [4097, 0]
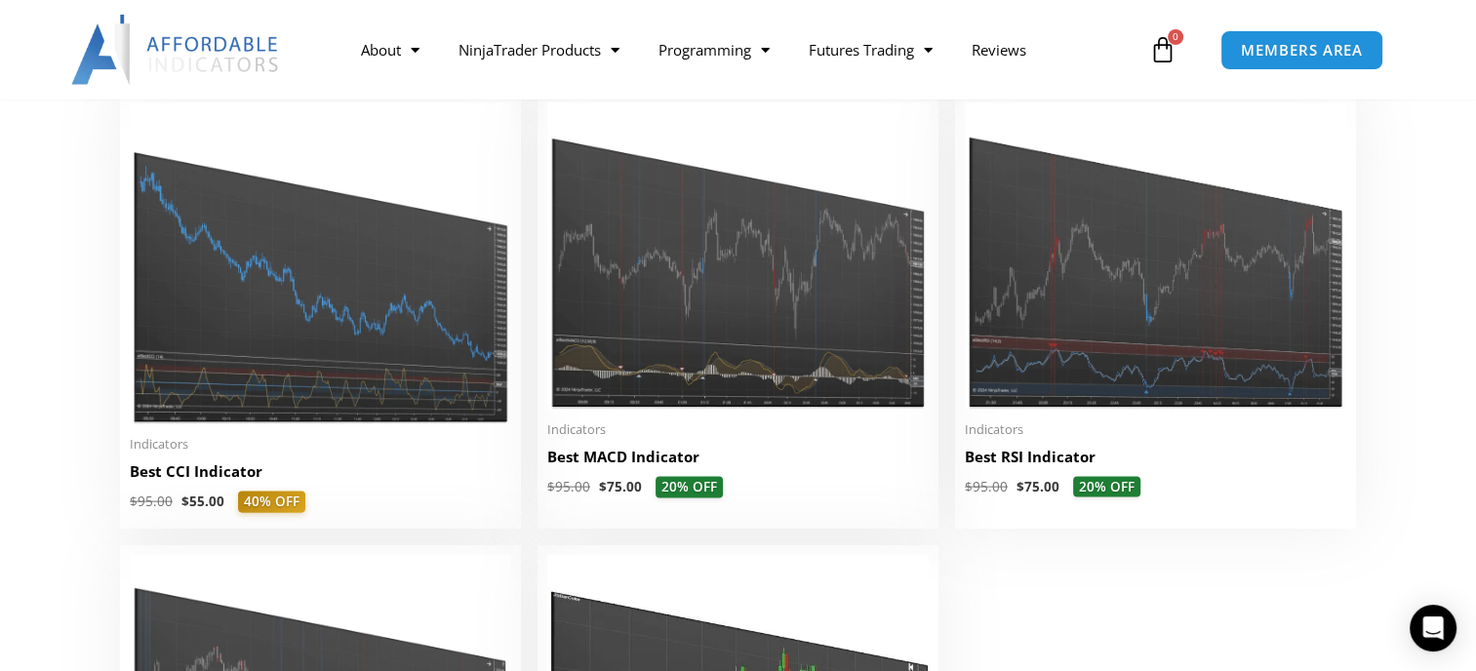
click at [718, 311] on img at bounding box center [737, 256] width 381 height 306
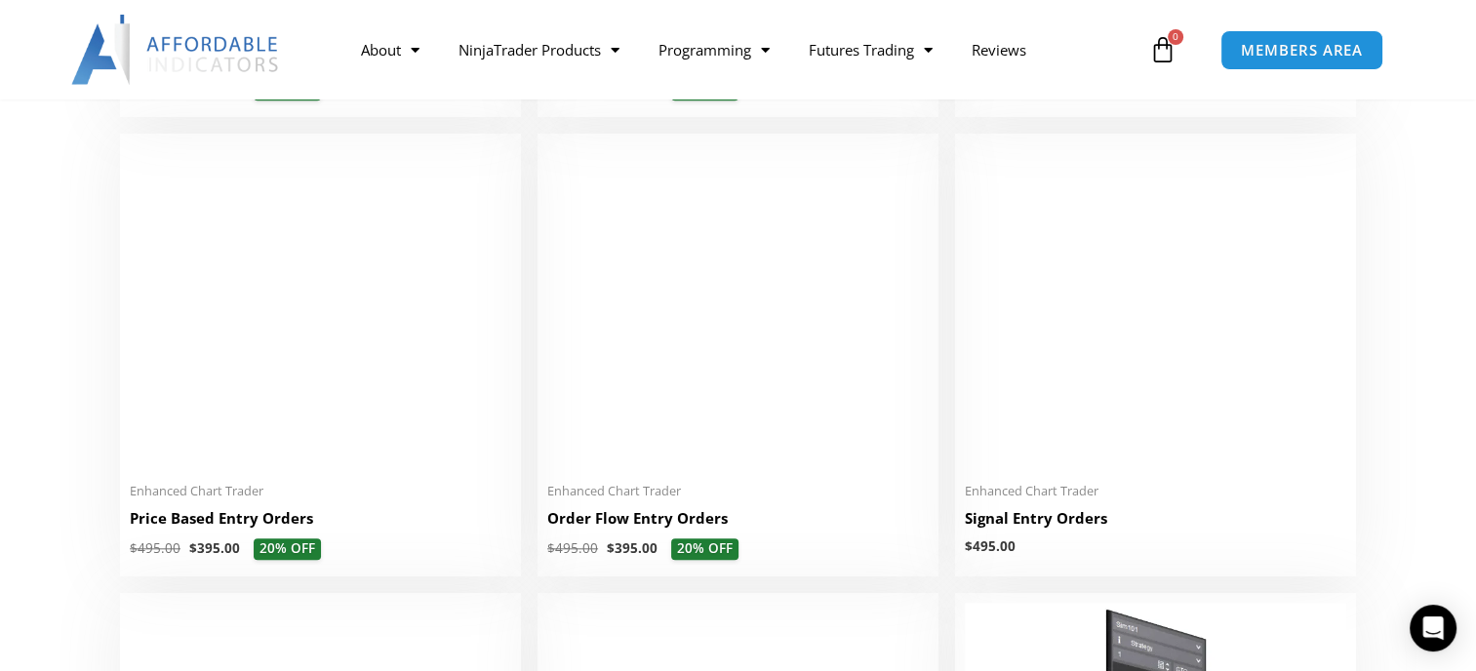
scroll to position [1756, 0]
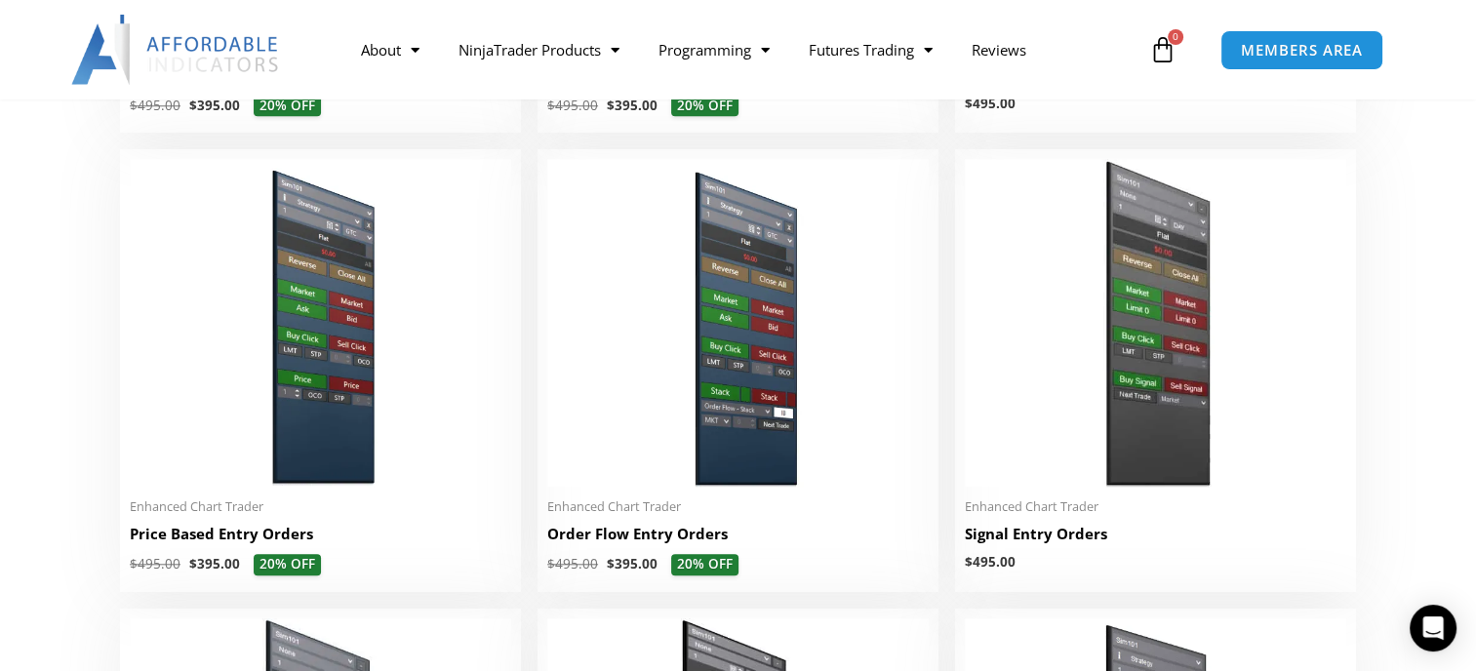
click at [289, 544] on h2 "Price Based Entry Orders" at bounding box center [320, 534] width 381 height 20
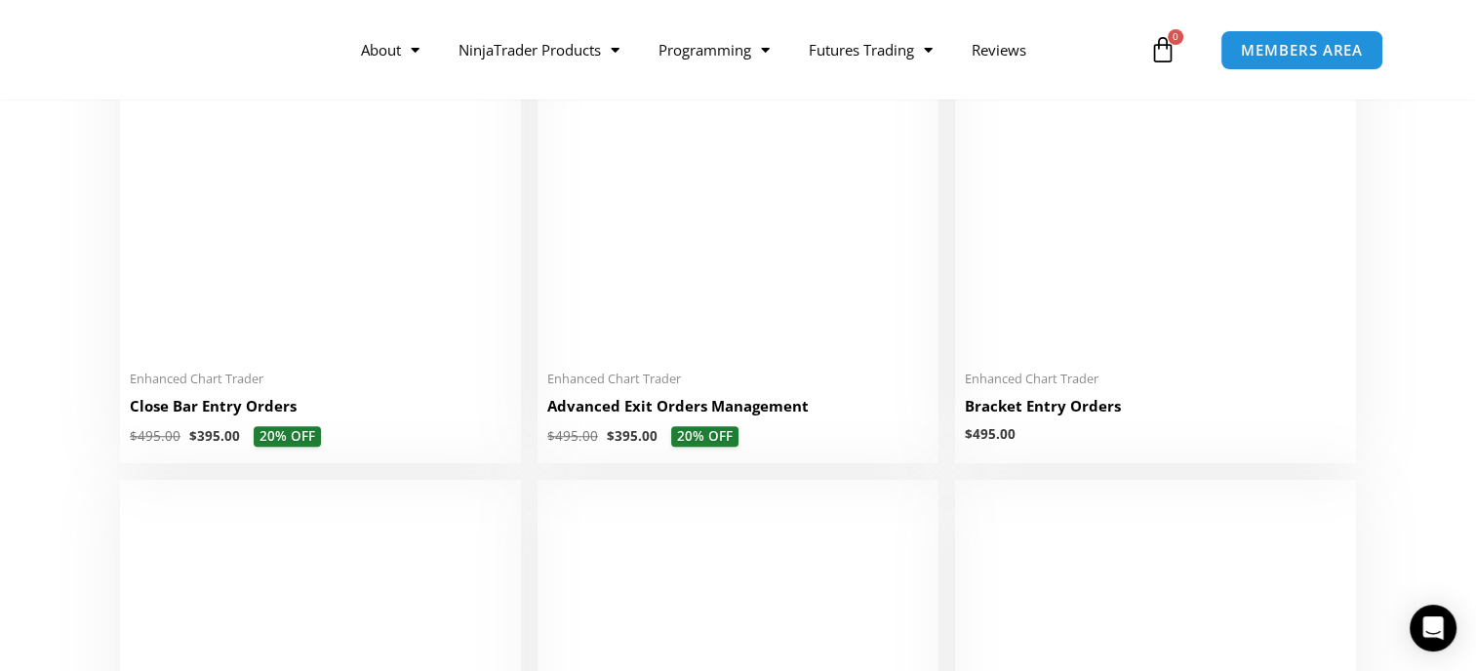
scroll to position [1366, 0]
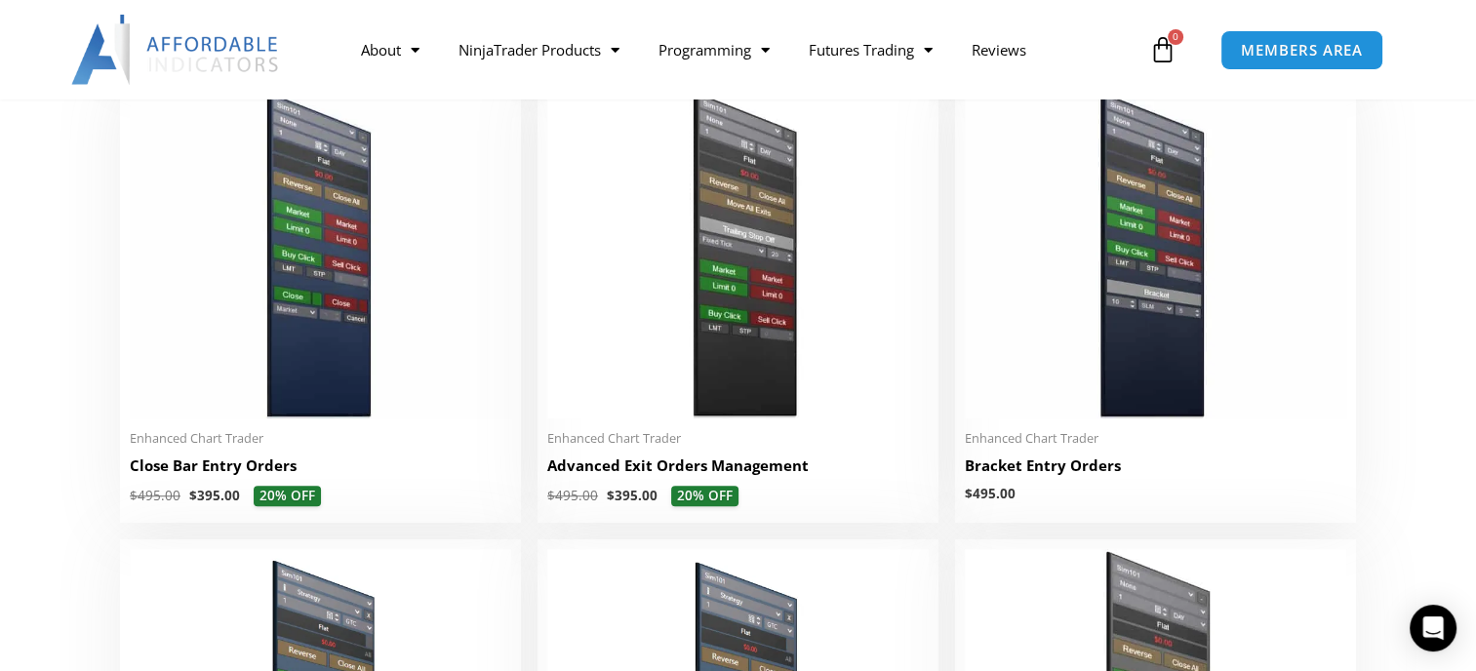
click at [360, 230] on img at bounding box center [320, 255] width 381 height 328
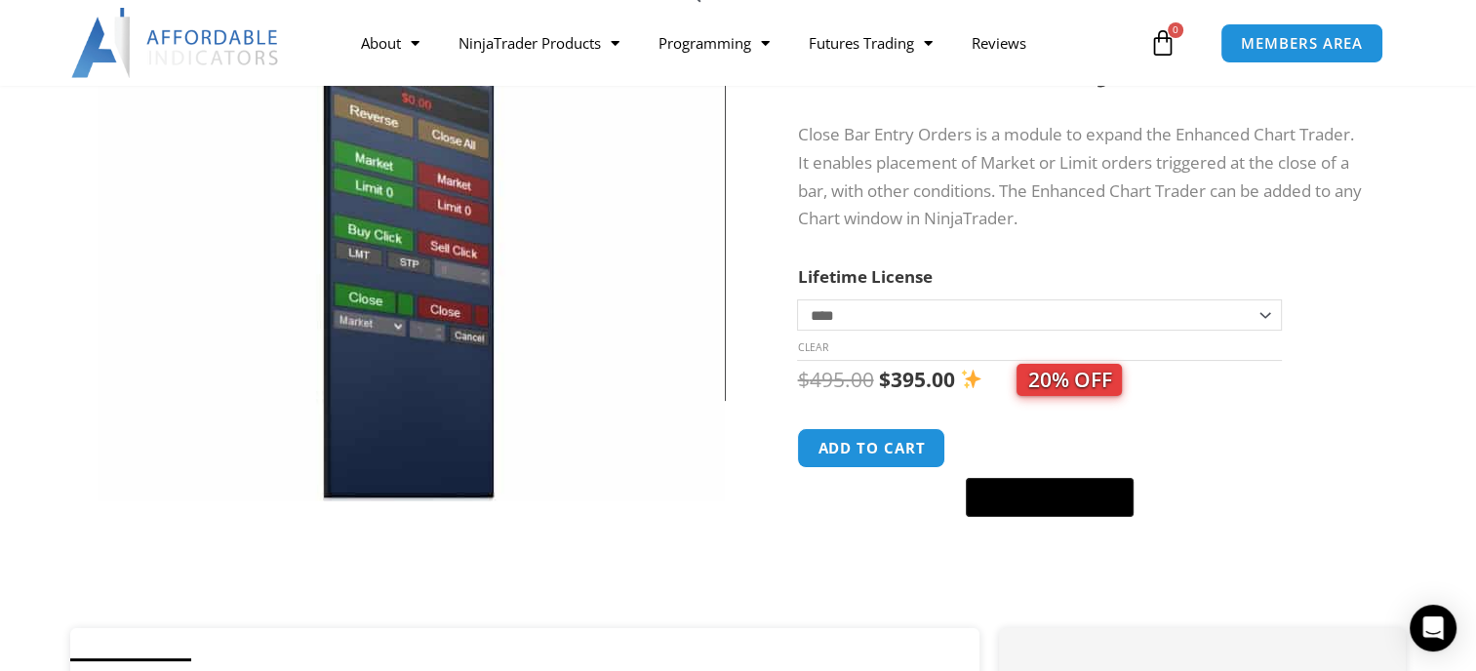
scroll to position [195, 0]
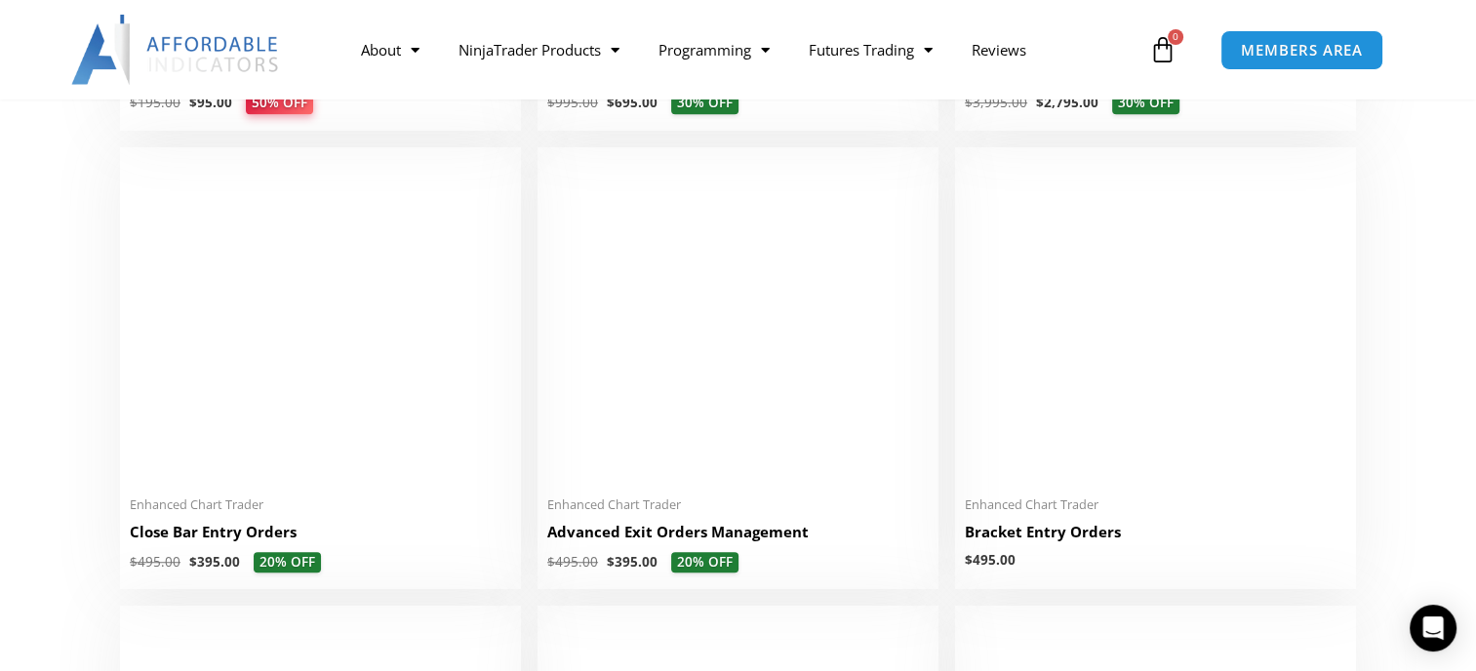
scroll to position [1268, 0]
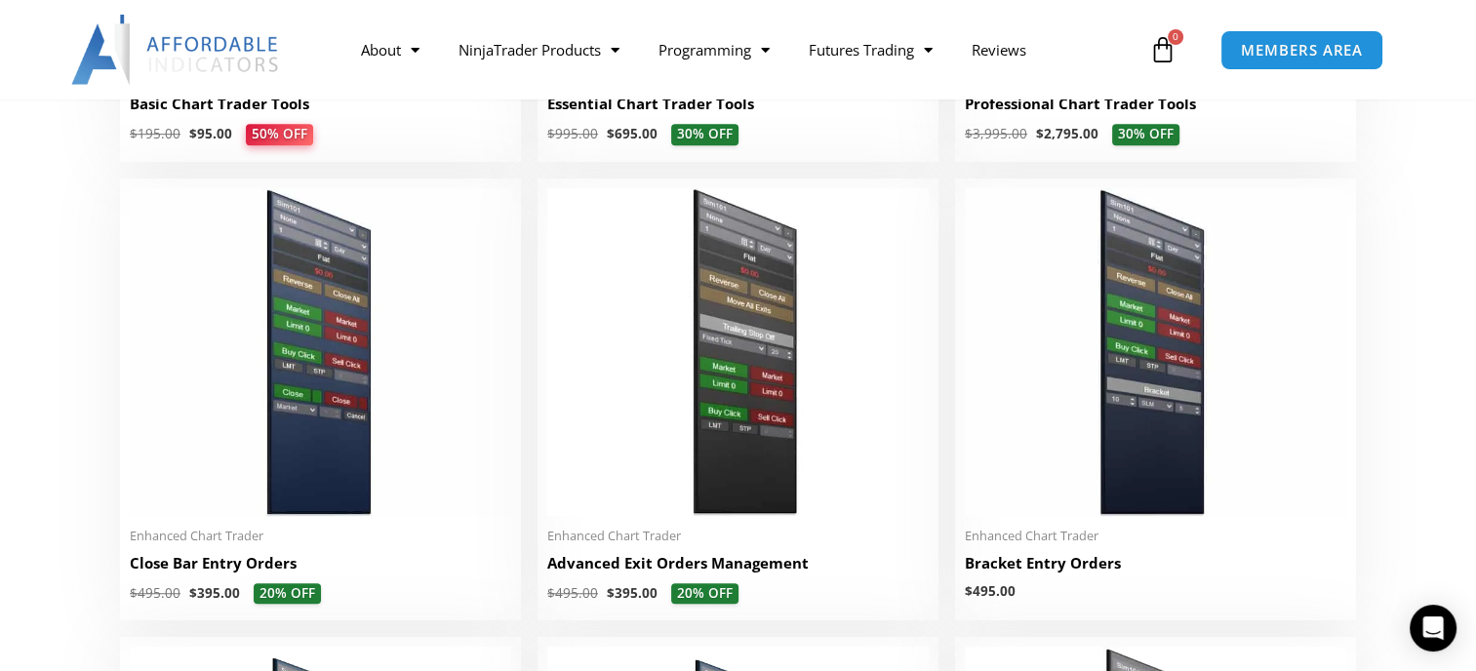
click at [1150, 373] on img at bounding box center [1155, 352] width 381 height 328
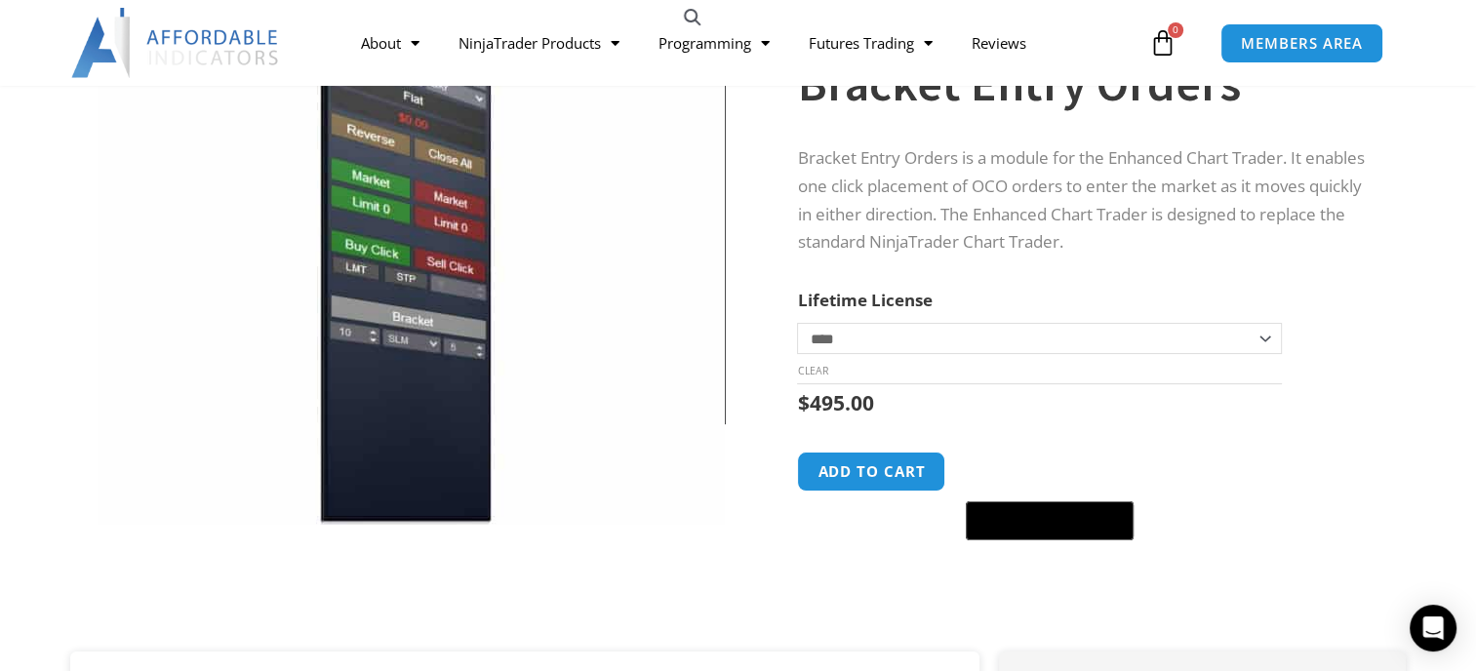
scroll to position [195, 0]
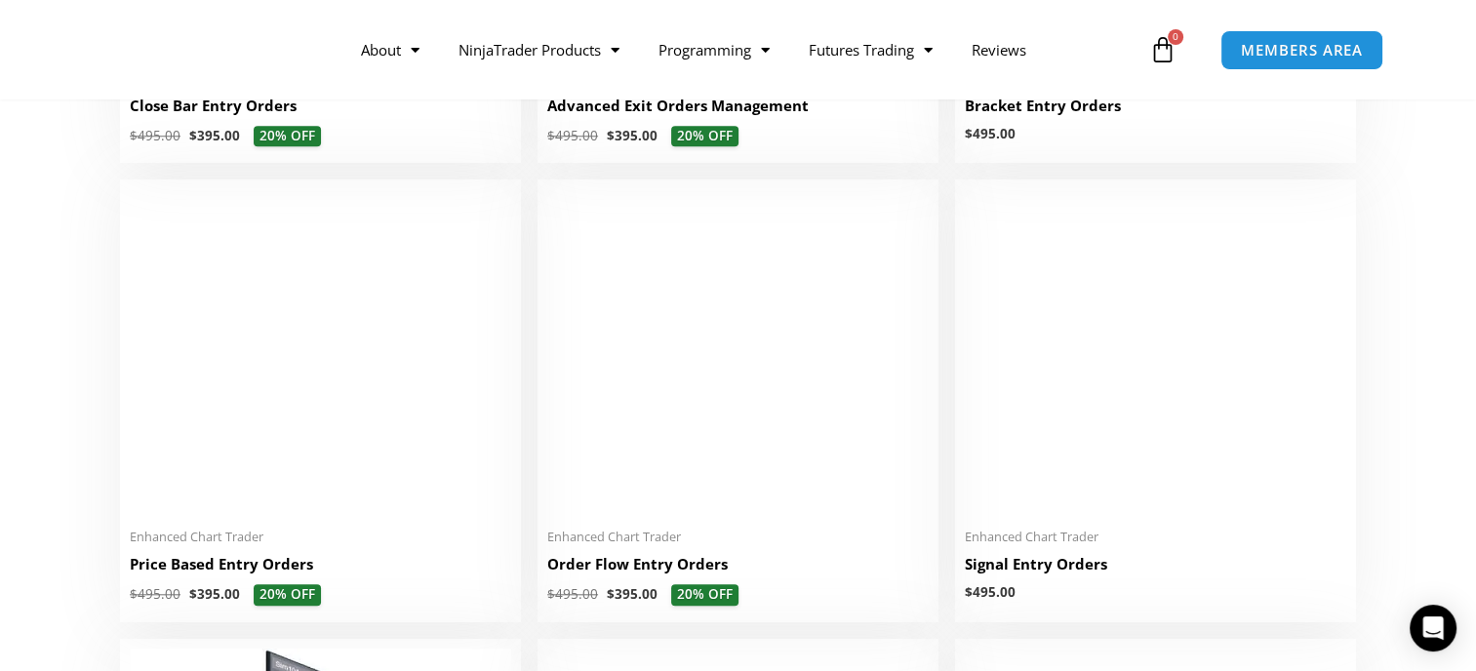
scroll to position [1756, 0]
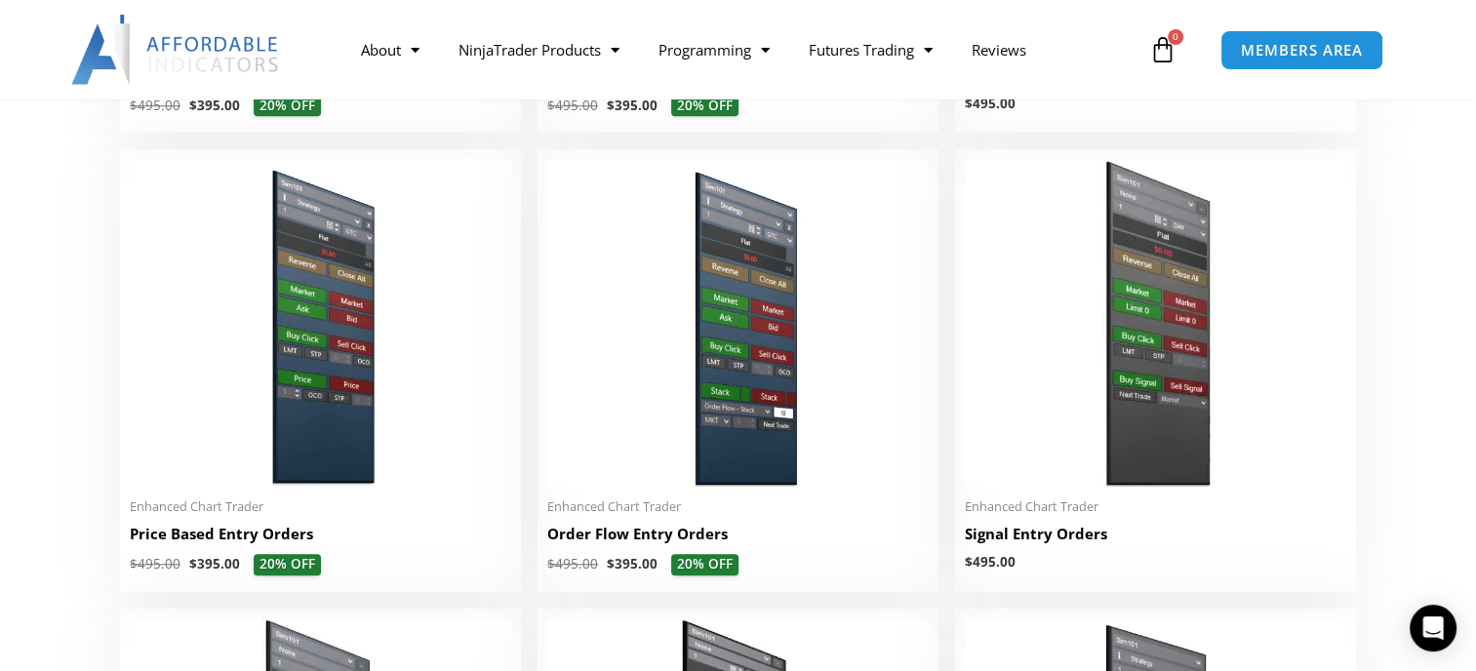
click at [326, 417] on img at bounding box center [320, 323] width 381 height 328
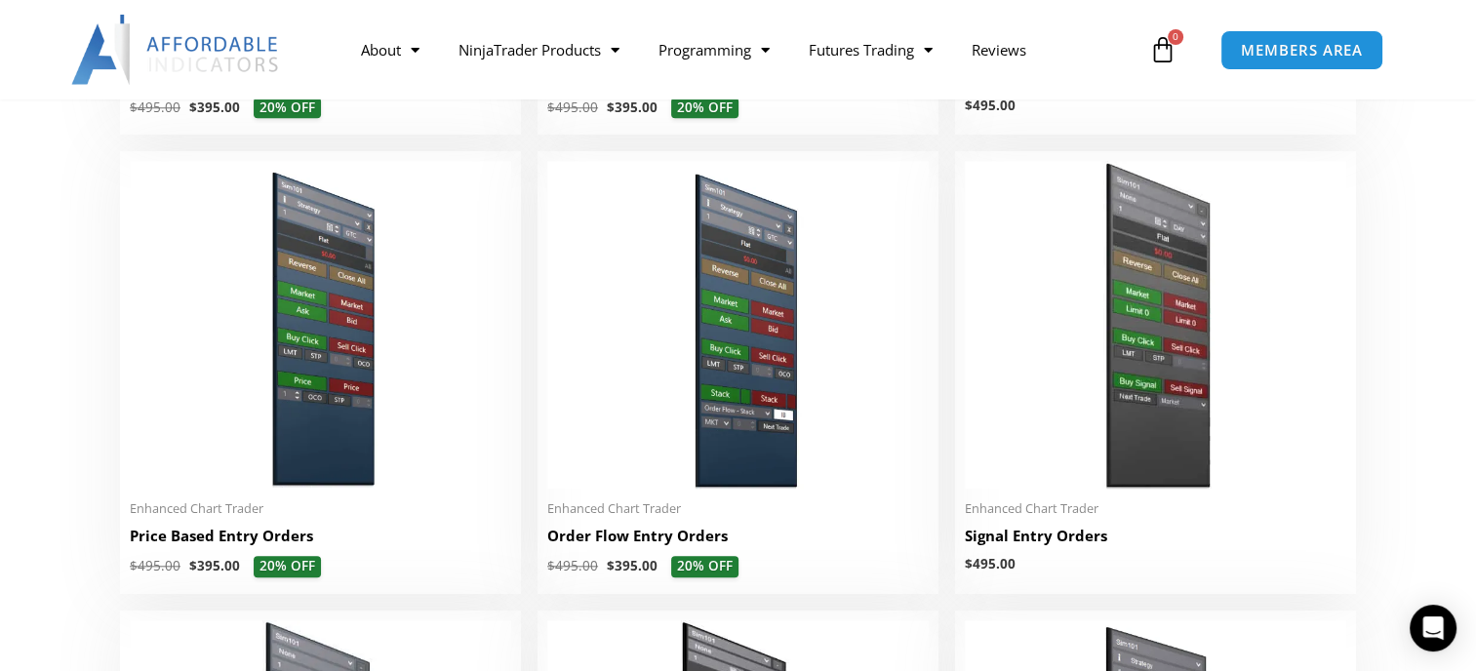
scroll to position [1756, 0]
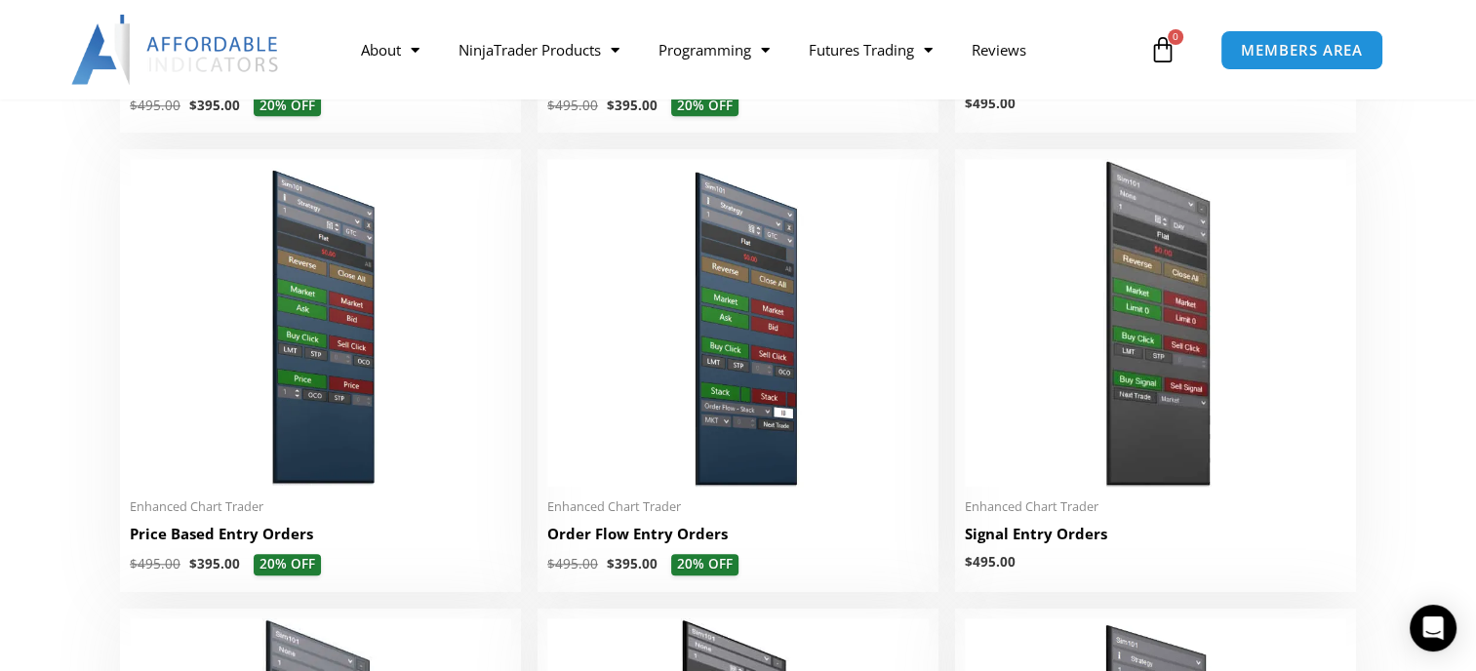
click at [1038, 332] on img at bounding box center [1155, 323] width 381 height 328
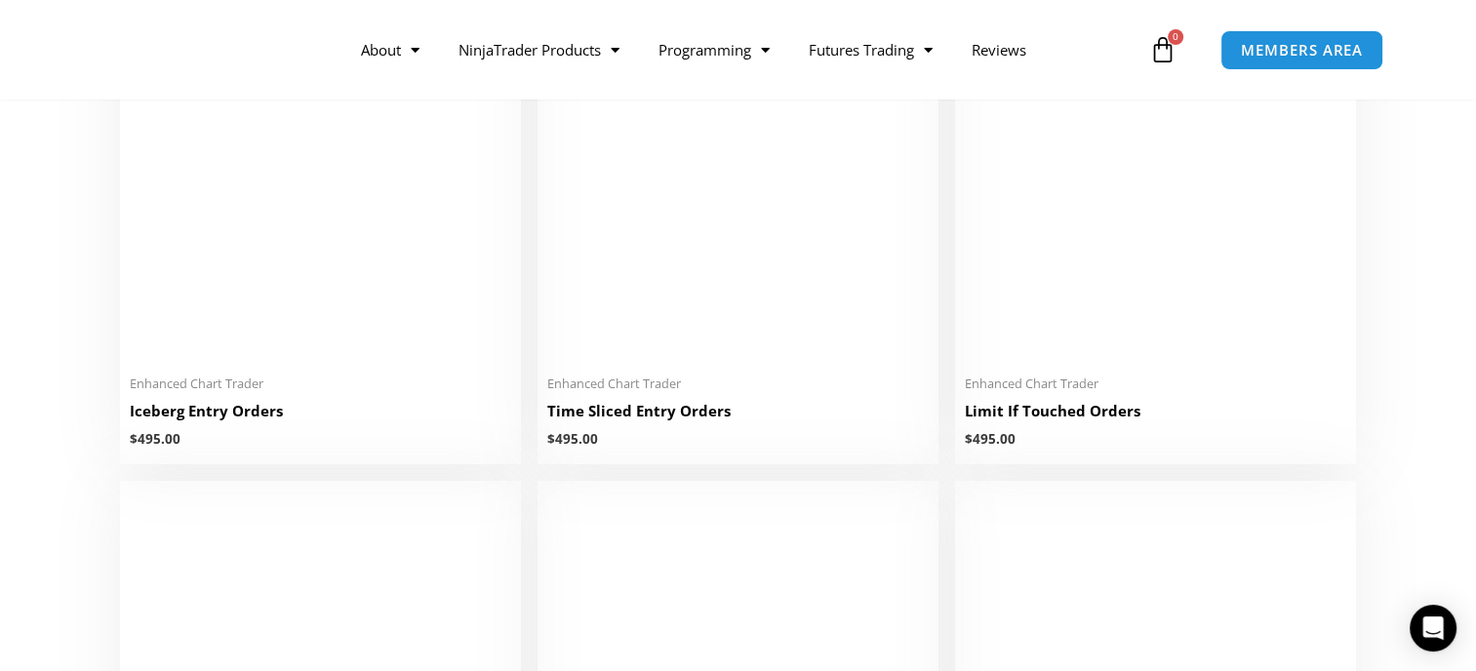
scroll to position [2341, 0]
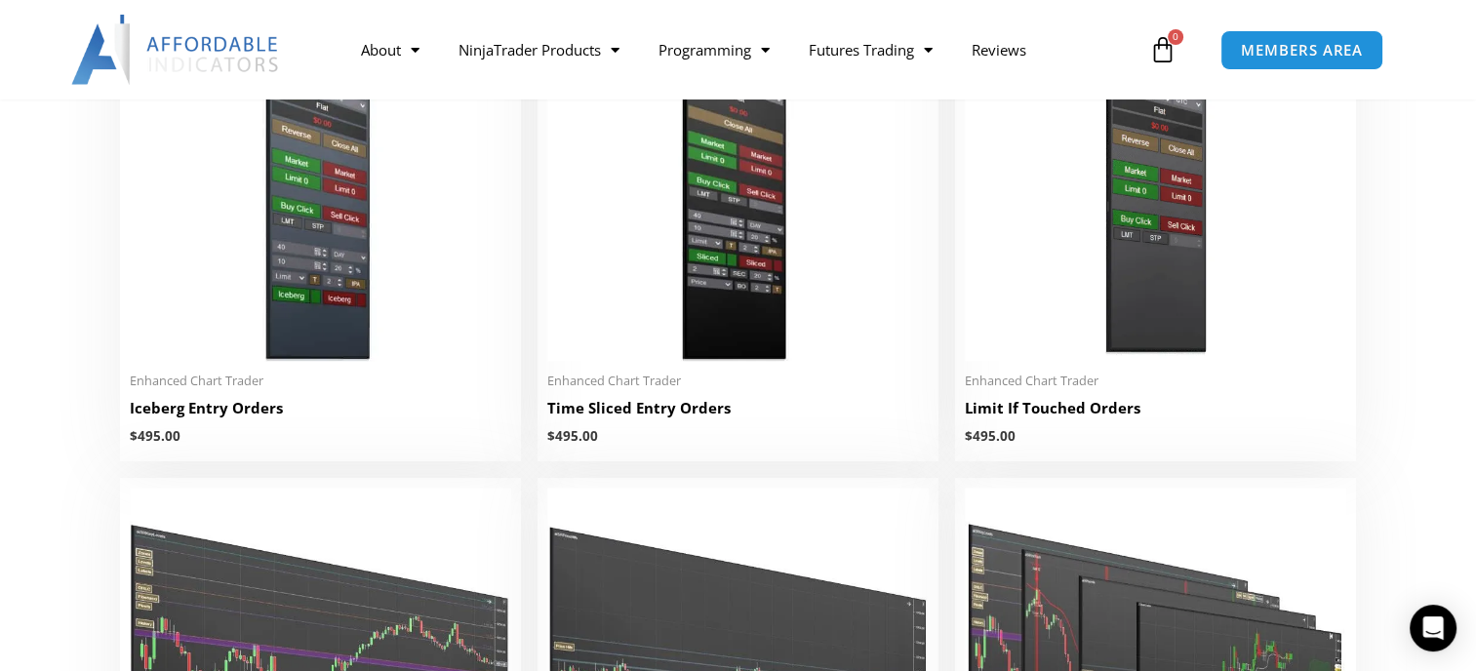
click at [1132, 361] on img at bounding box center [1155, 197] width 381 height 328
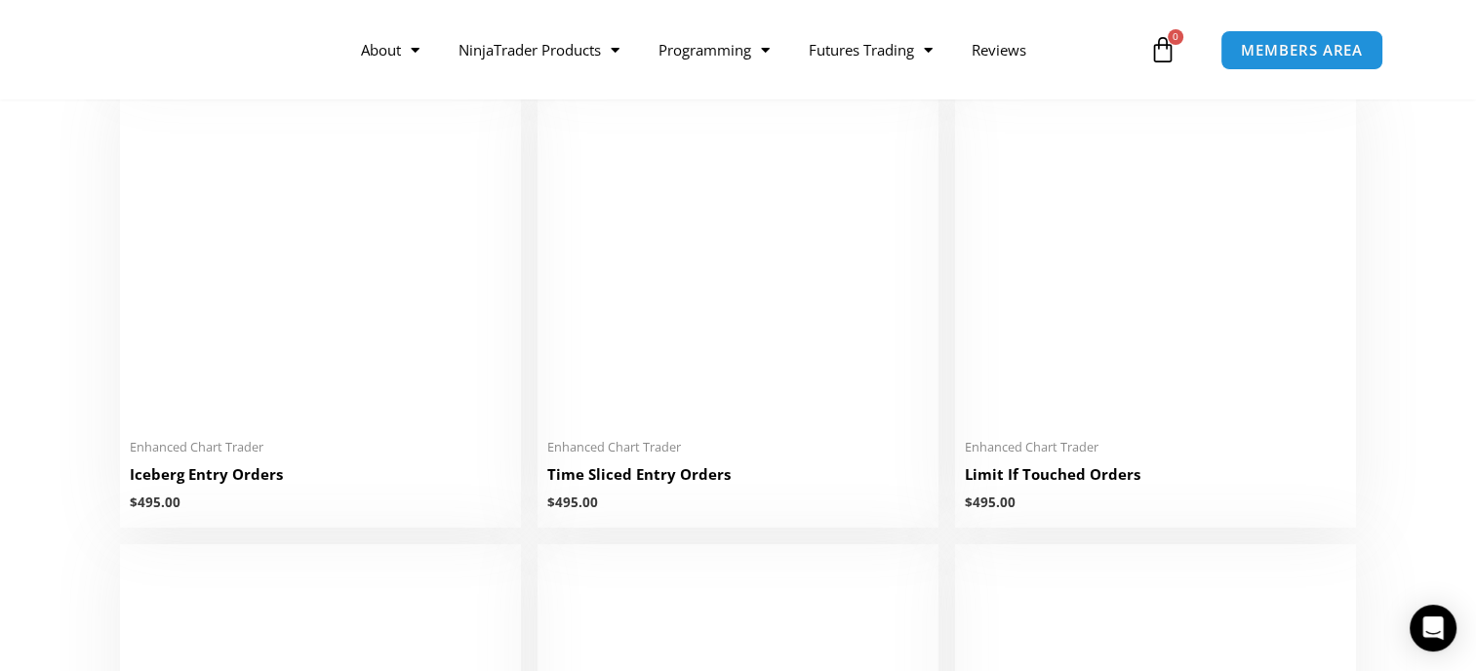
scroll to position [2341, 0]
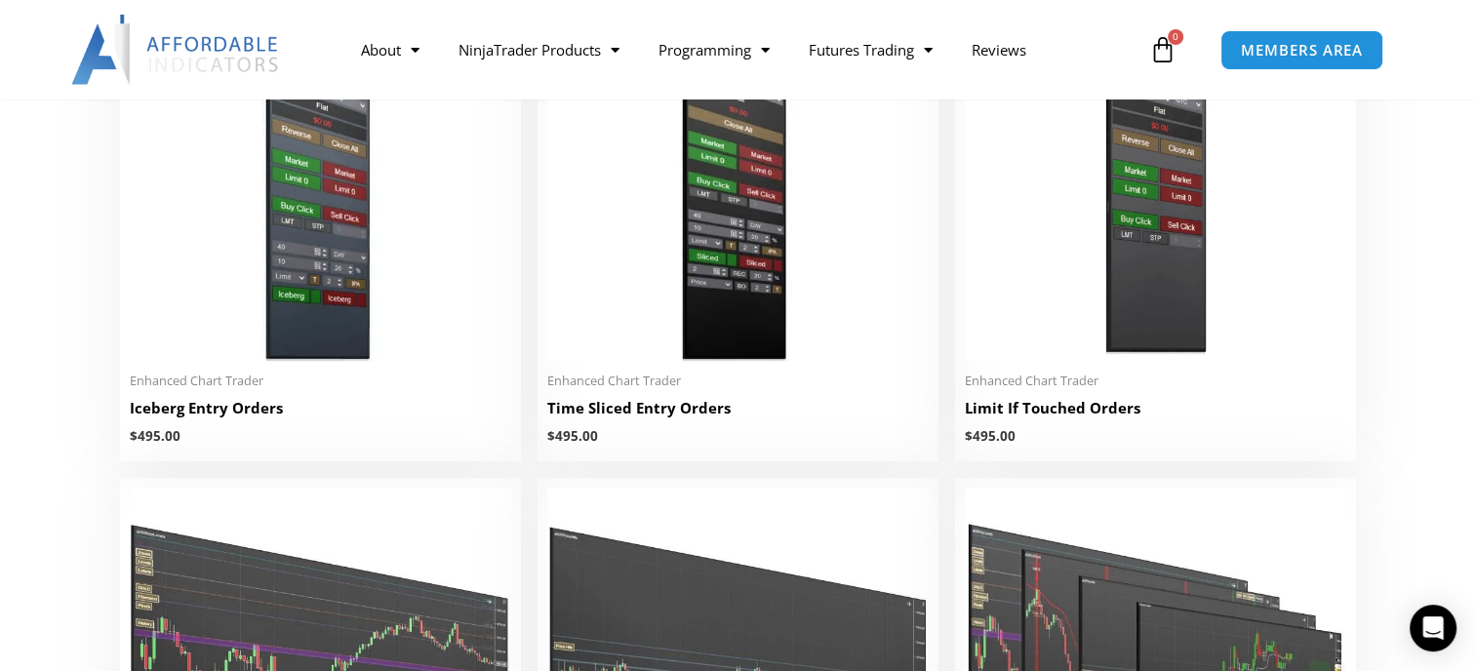
click at [738, 296] on img at bounding box center [737, 197] width 381 height 328
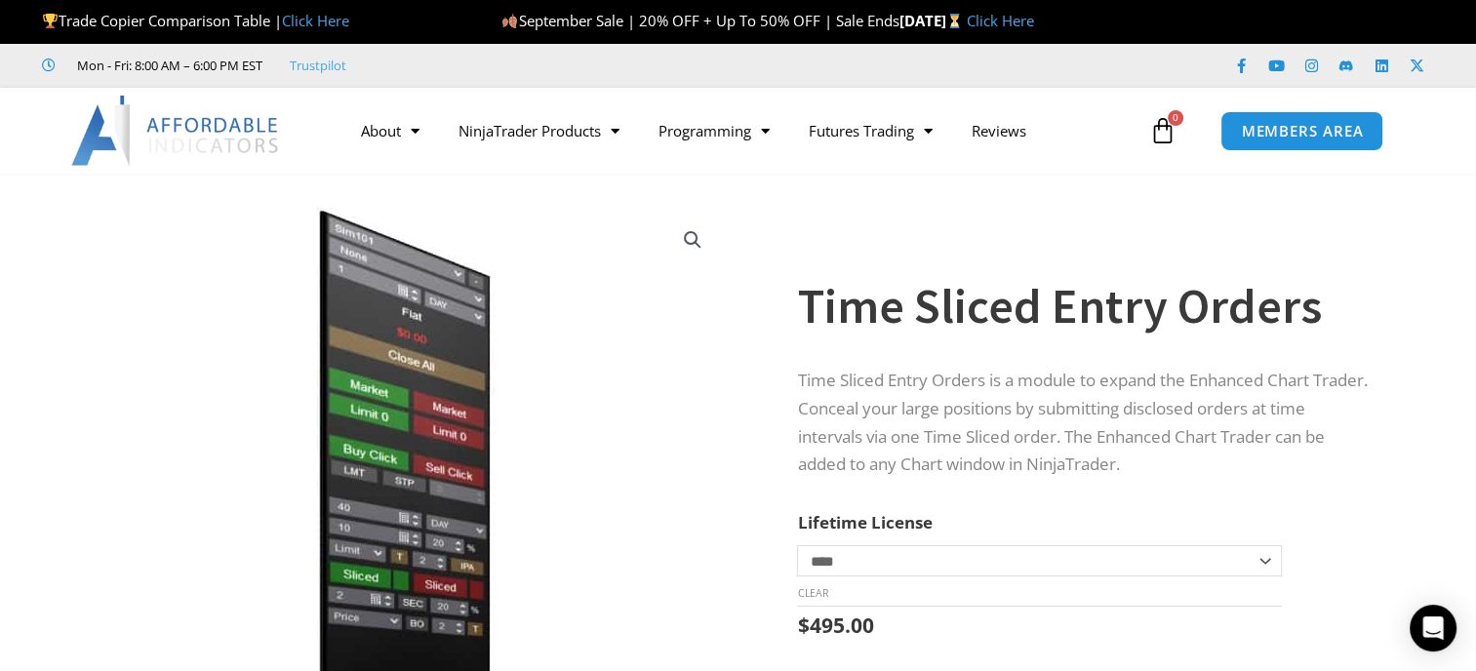
scroll to position [98, 0]
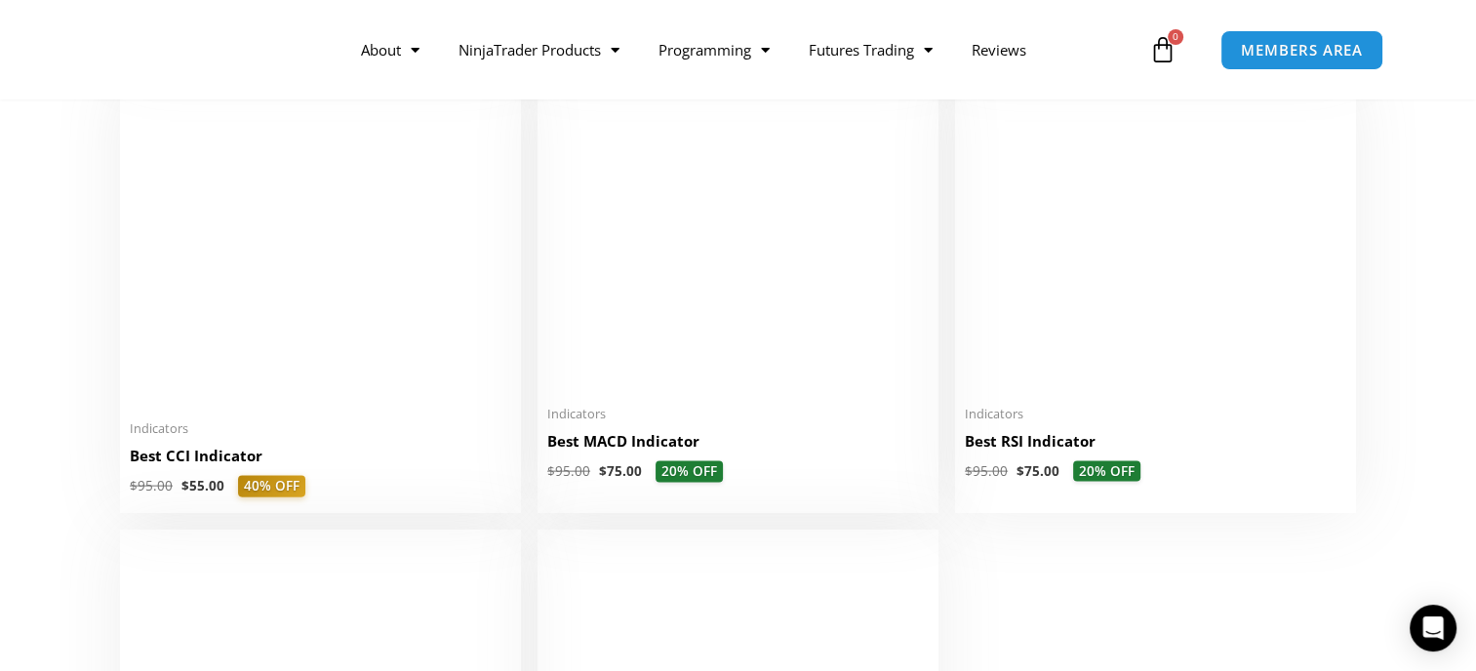
scroll to position [4097, 0]
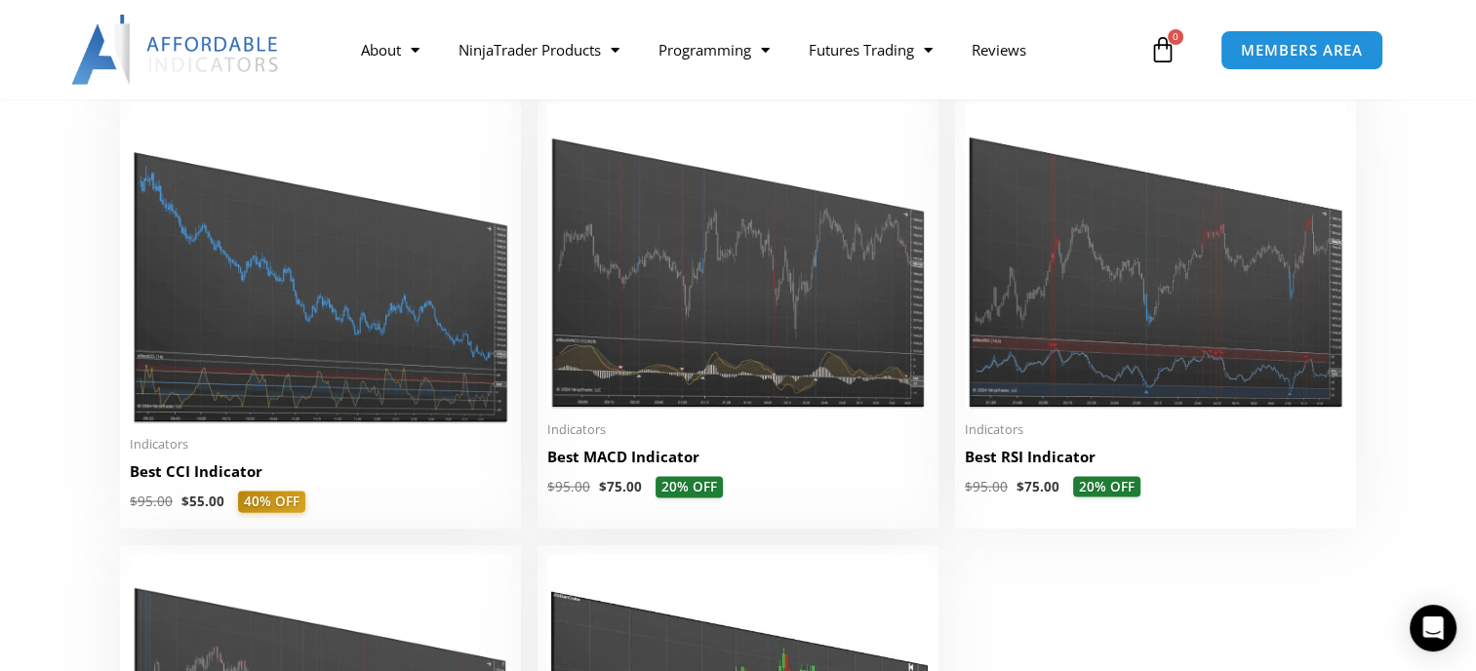
click at [750, 386] on img at bounding box center [737, 256] width 381 height 306
